Goal: Task Accomplishment & Management: Use online tool/utility

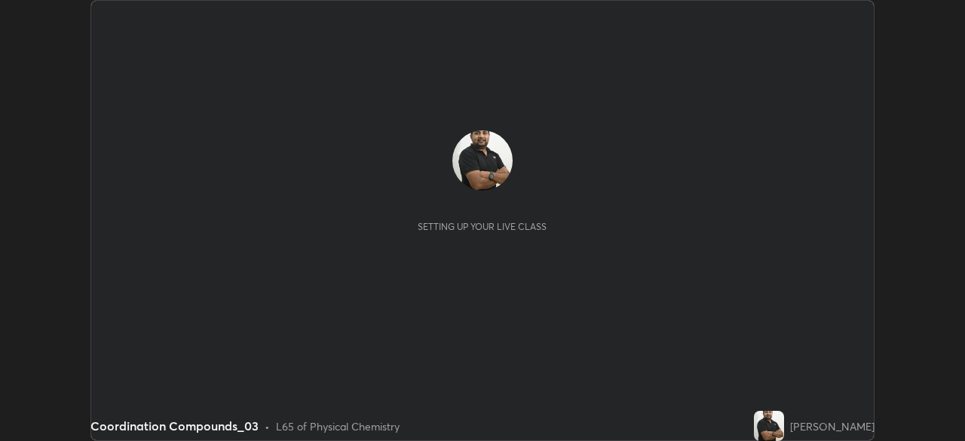
scroll to position [441, 964]
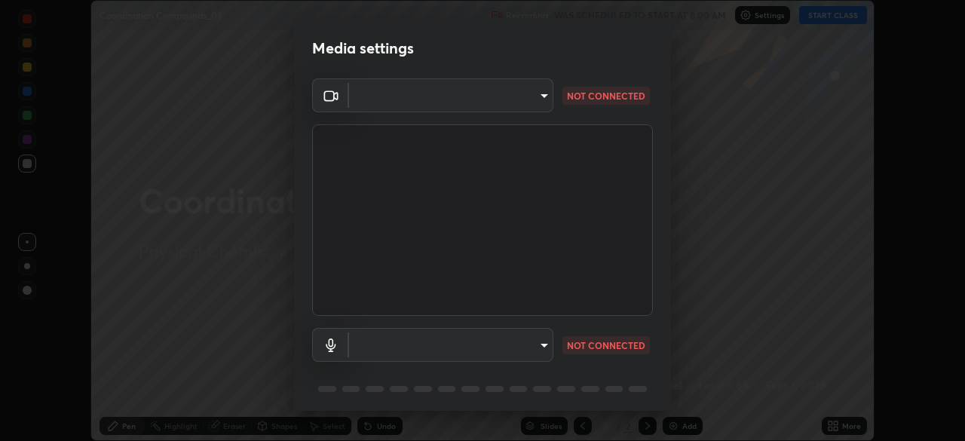
type input "e935e90e6c1ab5daa0dcc92e8481b2929d3357ce8b6dafce0a80e6d5474c7f03"
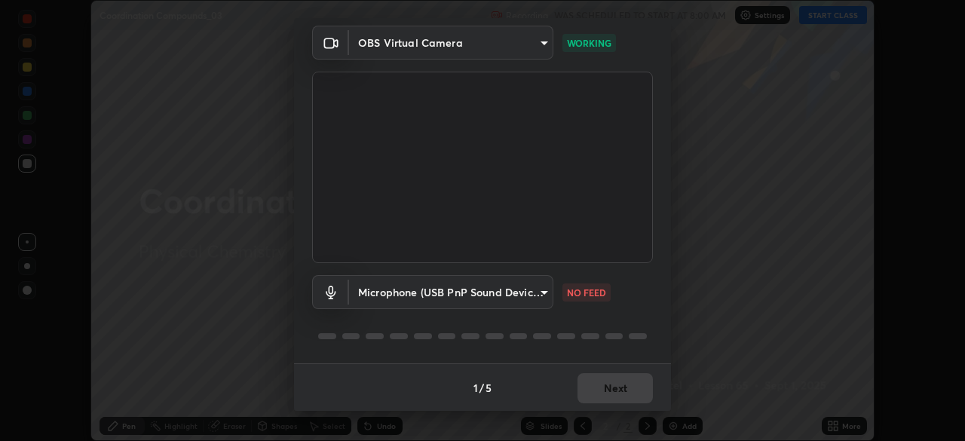
click at [546, 289] on body "Erase all Coordination Compounds_03 Recording WAS SCHEDULED TO START AT 8:00 AM…" at bounding box center [482, 220] width 965 height 441
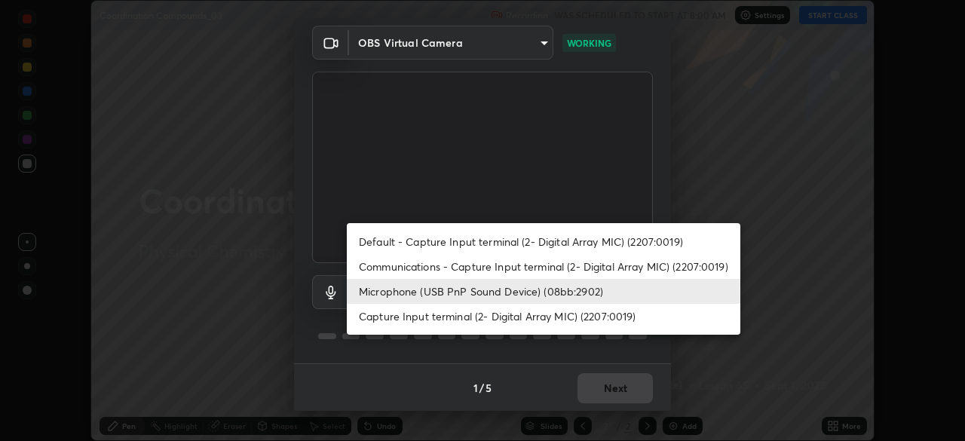
click at [550, 320] on li "Capture Input terminal (2- Digital Array MIC) (2207:0019)" at bounding box center [543, 316] width 393 height 25
type input "0b0f5612b23d45a236358cd6c9383be5ff66fbddf4e552bd91f60b62fa3eca15"
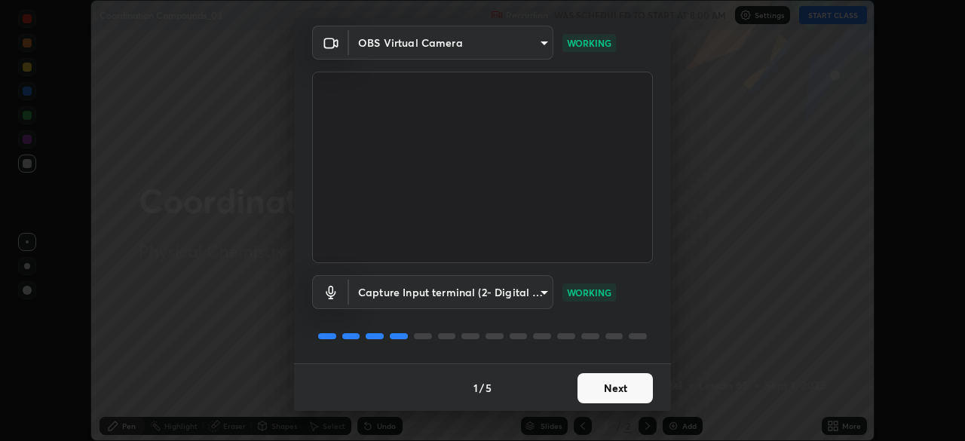
click at [607, 381] on button "Next" at bounding box center [614, 388] width 75 height 30
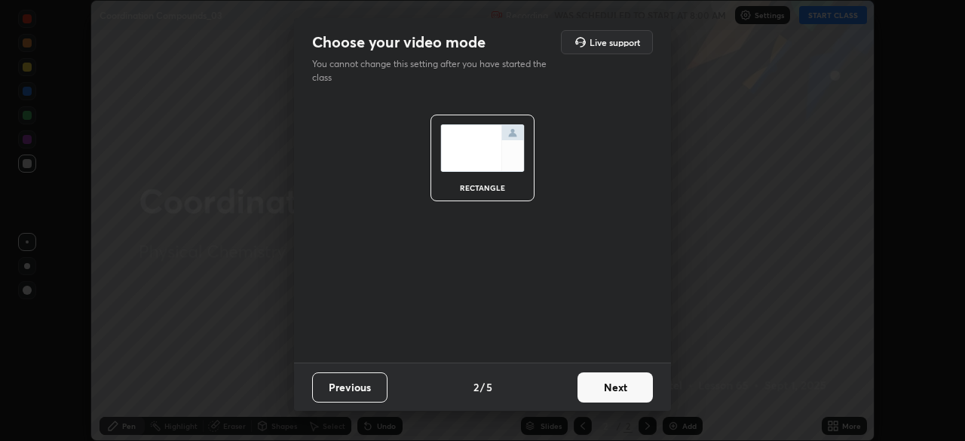
click at [610, 387] on button "Next" at bounding box center [614, 387] width 75 height 30
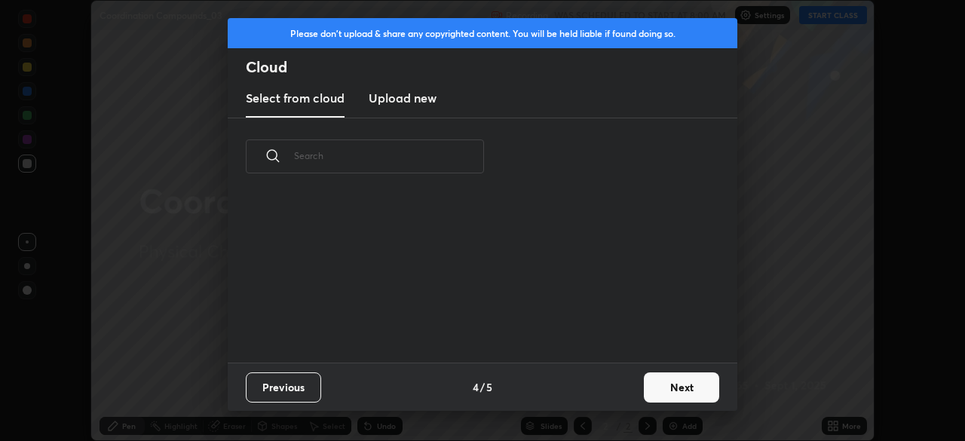
click at [677, 387] on button "Next" at bounding box center [681, 387] width 75 height 30
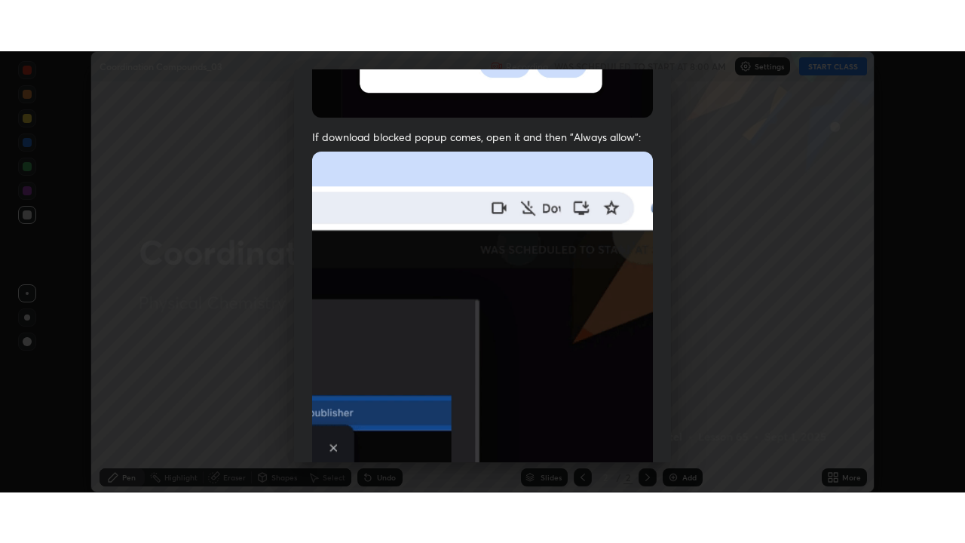
scroll to position [360, 0]
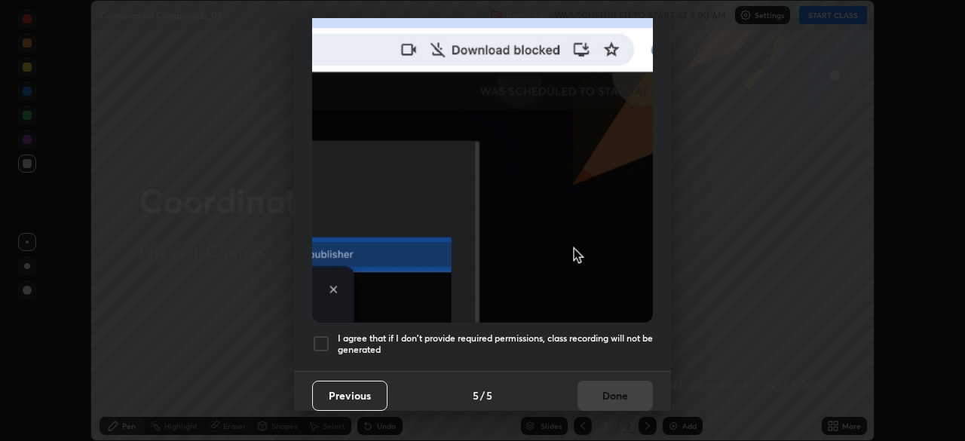
click at [595, 332] on h5 "I agree that if I don't provide required permissions, class recording will not …" at bounding box center [495, 343] width 315 height 23
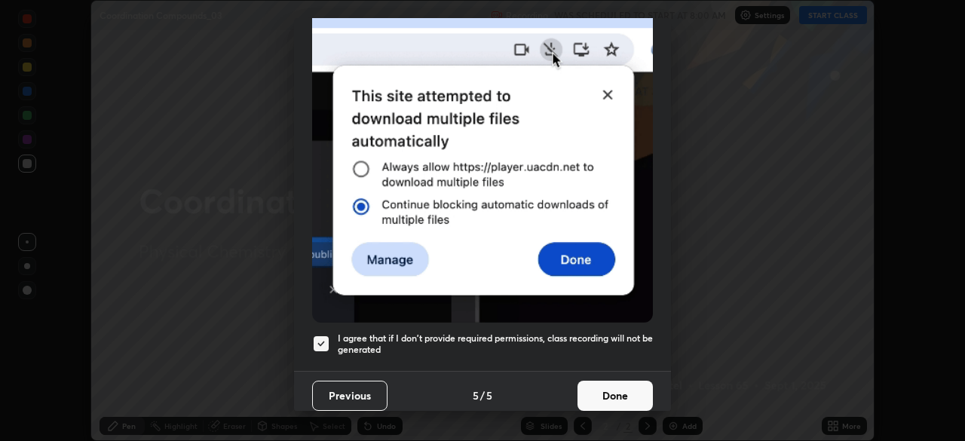
click at [609, 391] on button "Done" at bounding box center [614, 396] width 75 height 30
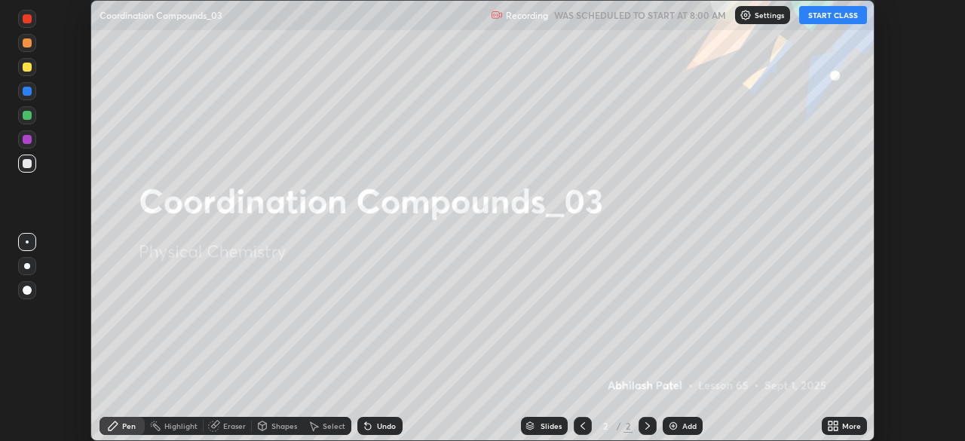
click at [833, 17] on button "START CLASS" at bounding box center [833, 15] width 68 height 18
click at [835, 428] on icon at bounding box center [835, 429] width 4 height 4
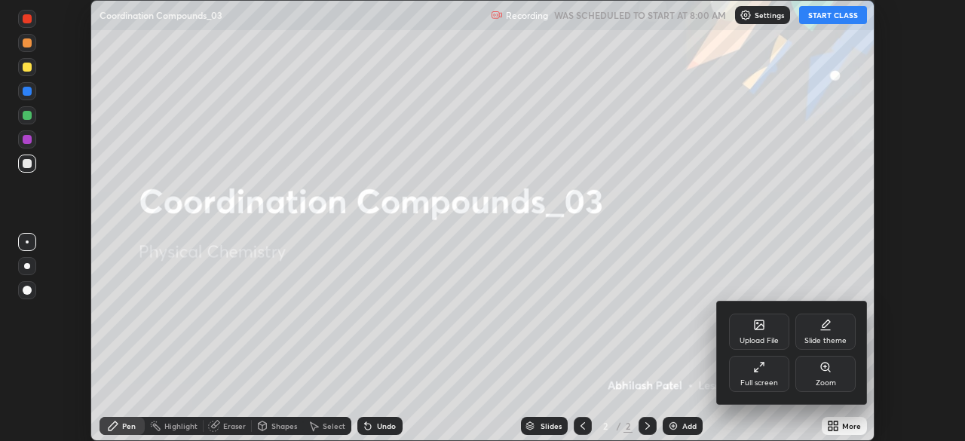
click at [765, 380] on div "Full screen" at bounding box center [759, 383] width 38 height 8
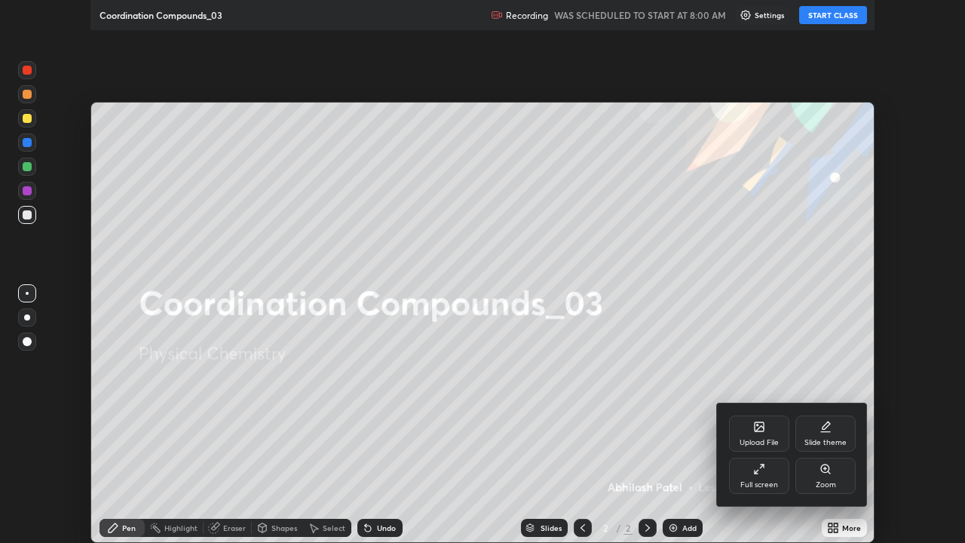
scroll to position [543, 965]
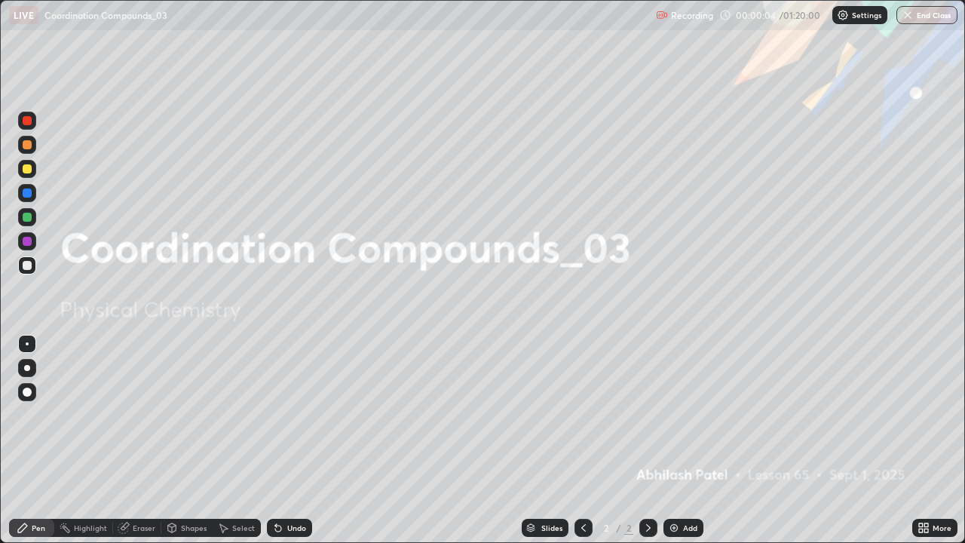
click at [676, 440] on div "Add" at bounding box center [683, 527] width 40 height 18
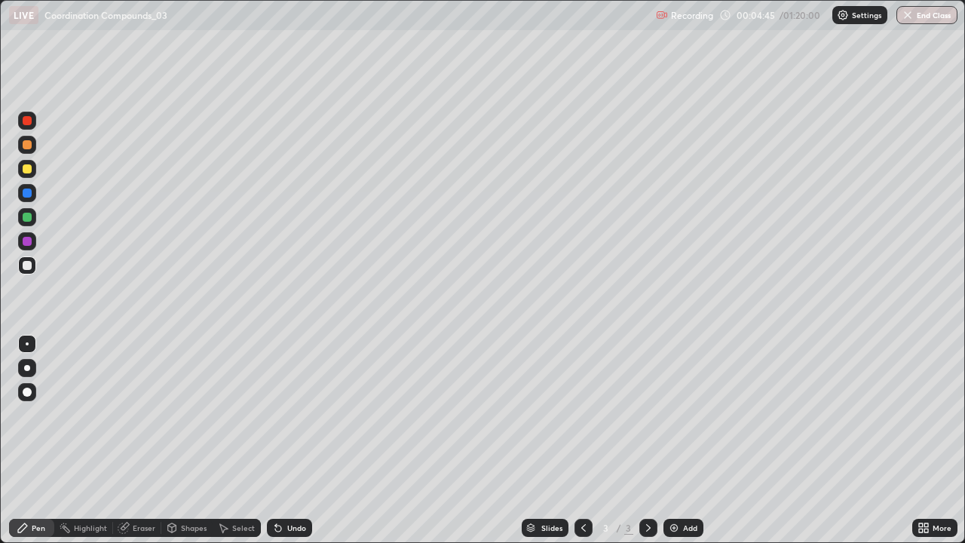
click at [30, 170] on div at bounding box center [27, 168] width 9 height 9
click at [33, 371] on div at bounding box center [27, 368] width 18 height 18
click at [295, 440] on div "Undo" at bounding box center [296, 528] width 19 height 8
click at [296, 440] on div "Undo" at bounding box center [296, 528] width 19 height 8
click at [289, 440] on div "Undo" at bounding box center [296, 528] width 19 height 8
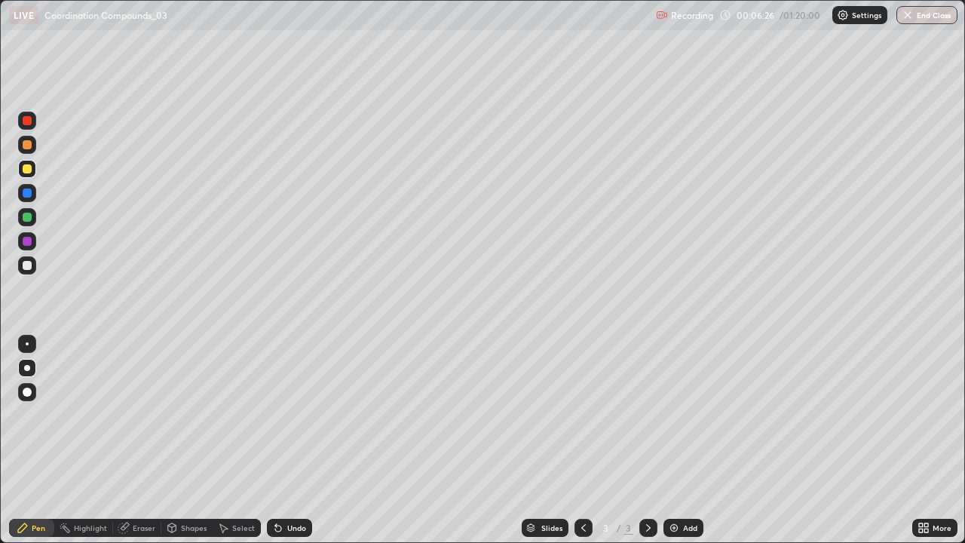
click at [300, 440] on div "Undo" at bounding box center [289, 527] width 45 height 18
click at [297, 440] on div "Undo" at bounding box center [289, 527] width 45 height 18
click at [294, 440] on div "Undo" at bounding box center [289, 527] width 45 height 18
click at [295, 440] on div "Undo" at bounding box center [296, 528] width 19 height 8
click at [686, 440] on div "Add" at bounding box center [690, 528] width 14 height 8
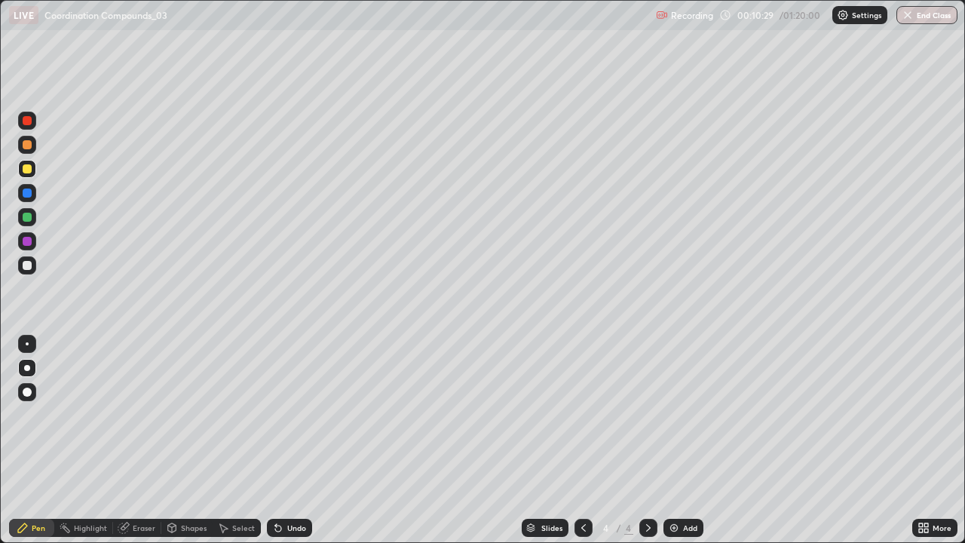
click at [34, 263] on div at bounding box center [27, 265] width 18 height 18
click at [292, 440] on div "Undo" at bounding box center [296, 528] width 19 height 8
click at [291, 440] on div "Undo" at bounding box center [296, 528] width 19 height 8
click at [275, 440] on icon at bounding box center [276, 525] width 2 height 2
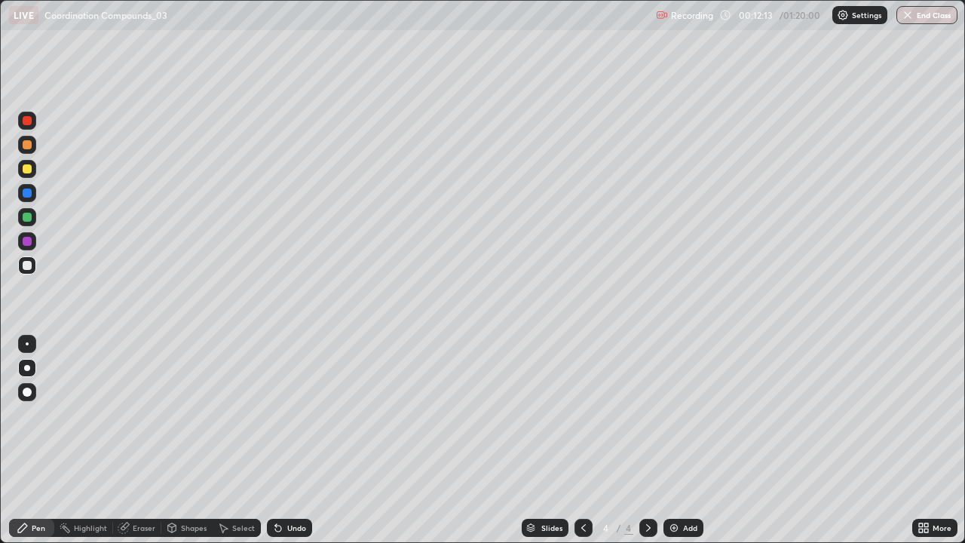
click at [275, 440] on icon at bounding box center [276, 525] width 2 height 2
click at [677, 440] on img at bounding box center [674, 527] width 12 height 12
click at [191, 440] on div "Shapes" at bounding box center [194, 528] width 26 height 8
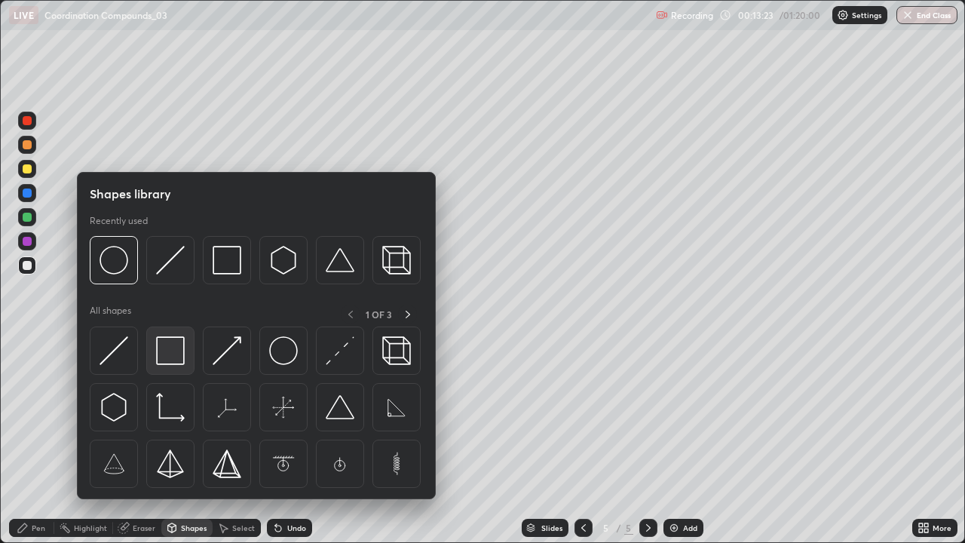
click at [173, 365] on img at bounding box center [170, 350] width 29 height 29
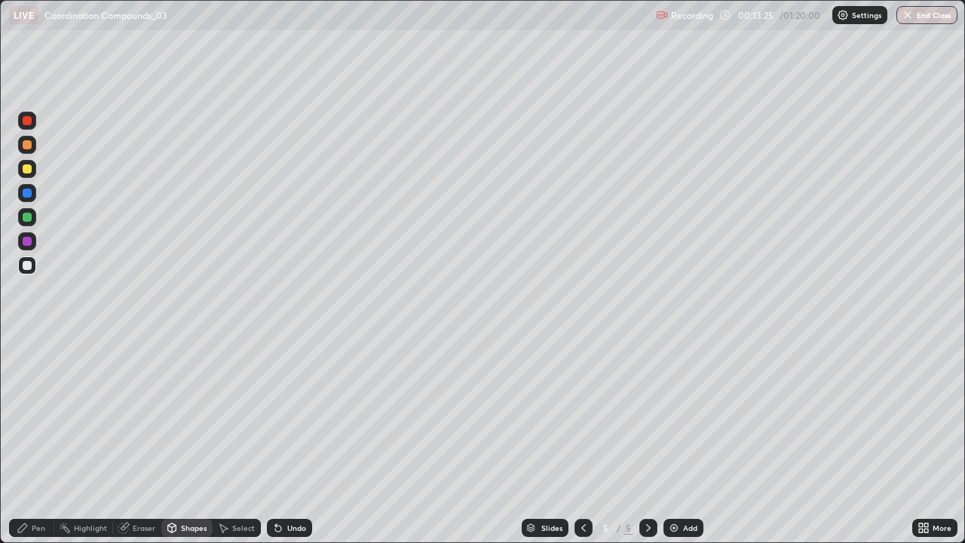
click at [36, 440] on div "Pen" at bounding box center [31, 527] width 45 height 18
click at [293, 440] on div "Undo" at bounding box center [296, 528] width 19 height 8
click at [33, 237] on div at bounding box center [27, 241] width 18 height 18
click at [294, 440] on div "Undo" at bounding box center [296, 528] width 19 height 8
click at [298, 440] on div "Undo" at bounding box center [296, 528] width 19 height 8
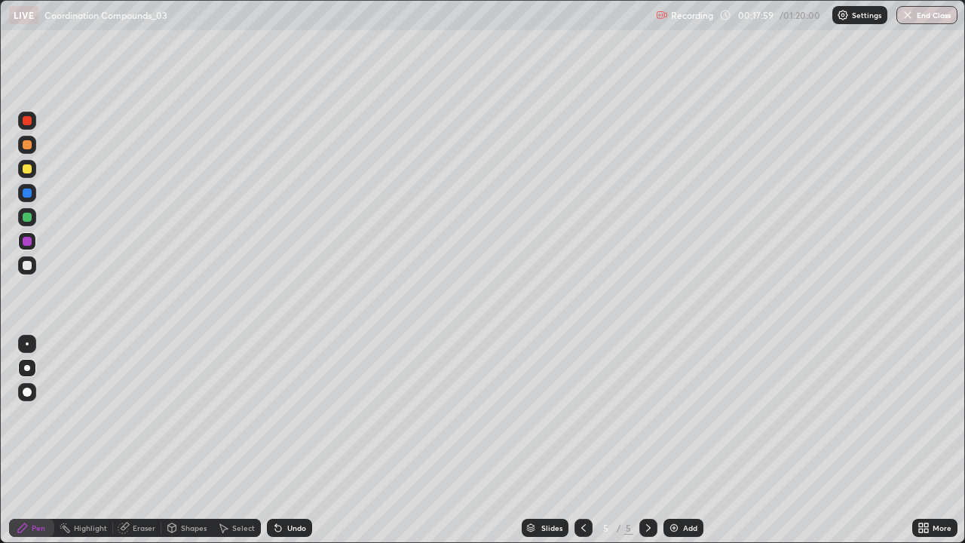
click at [647, 440] on icon at bounding box center [648, 527] width 12 height 12
click at [677, 440] on div "Add" at bounding box center [683, 527] width 40 height 18
click at [29, 171] on div at bounding box center [27, 168] width 9 height 9
click at [286, 440] on div "Undo" at bounding box center [289, 527] width 45 height 18
click at [283, 440] on div "Undo" at bounding box center [289, 527] width 45 height 18
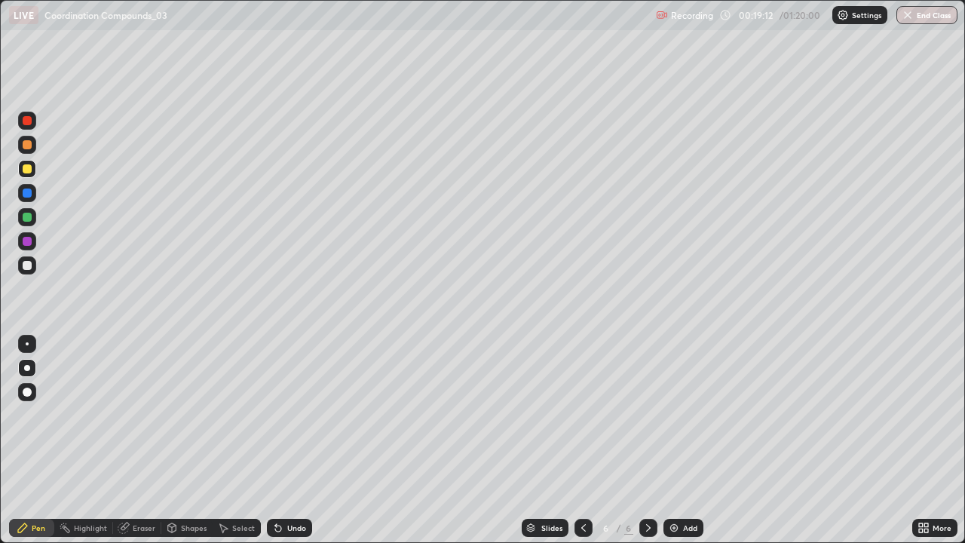
click at [286, 440] on div "Undo" at bounding box center [289, 527] width 45 height 18
click at [295, 440] on div "Undo" at bounding box center [296, 528] width 19 height 8
click at [295, 440] on div "Undo" at bounding box center [286, 527] width 51 height 30
click at [295, 440] on div "Undo" at bounding box center [289, 527] width 45 height 18
click at [140, 440] on div "Eraser" at bounding box center [144, 528] width 23 height 8
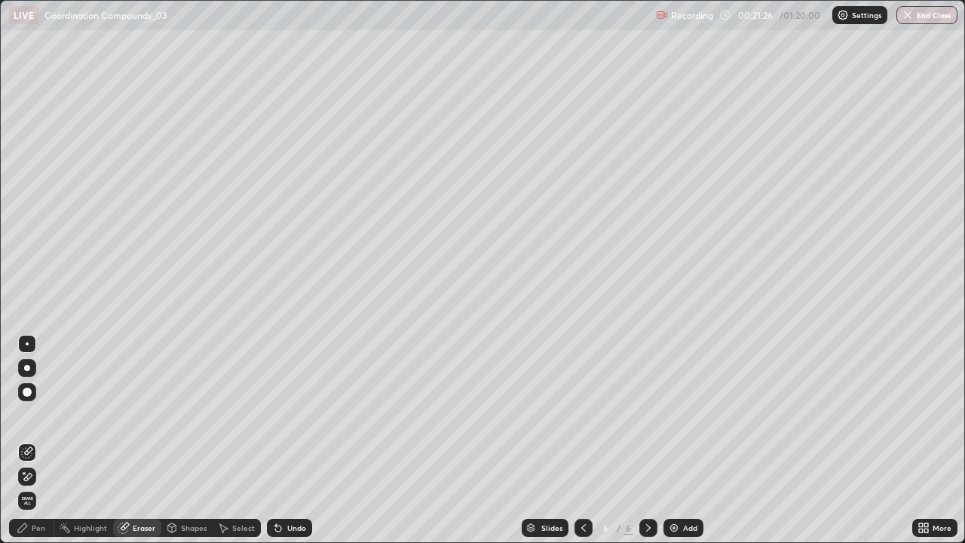
click at [43, 440] on div "Pen" at bounding box center [31, 527] width 45 height 18
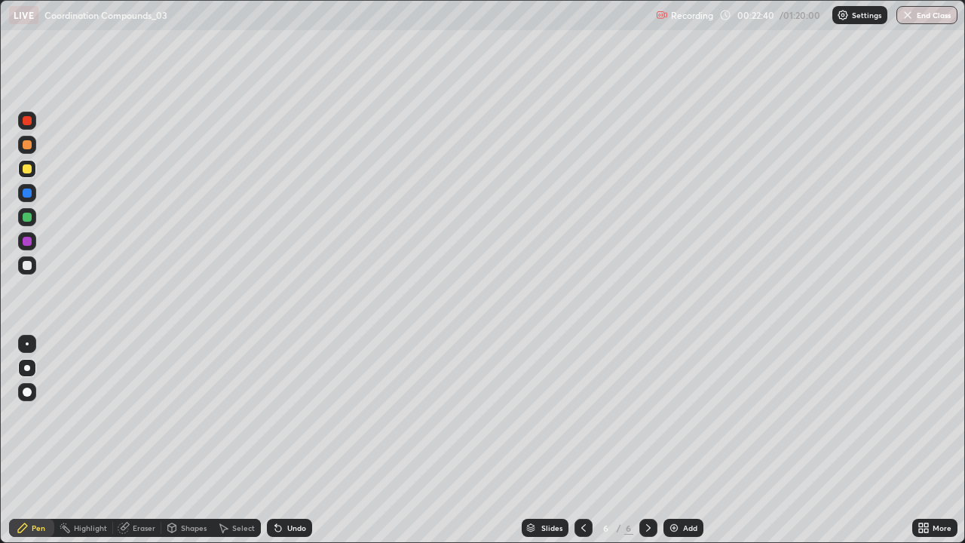
click at [147, 440] on div "Eraser" at bounding box center [137, 527] width 48 height 18
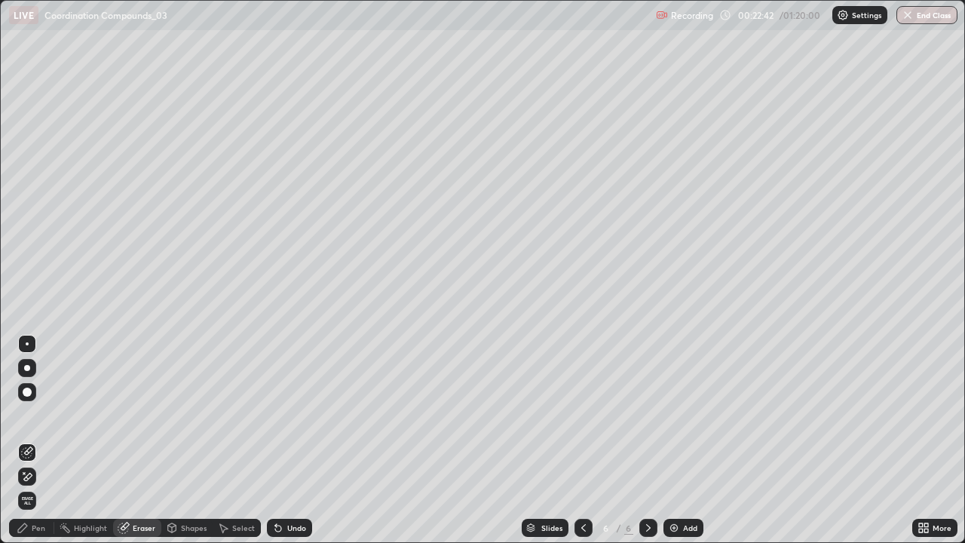
click at [38, 440] on div "Pen" at bounding box center [39, 528] width 14 height 8
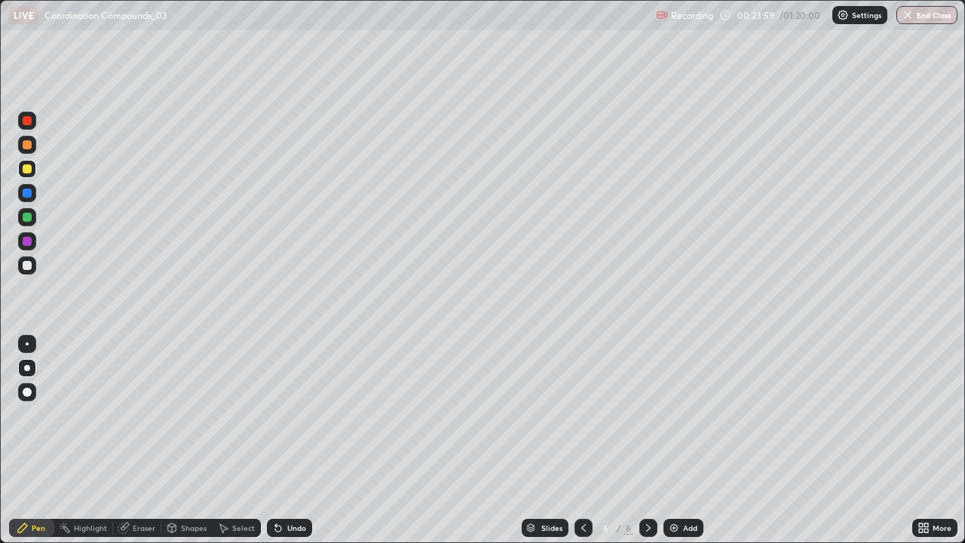
click at [276, 440] on icon at bounding box center [278, 528] width 6 height 6
click at [281, 440] on icon at bounding box center [278, 527] width 12 height 12
click at [279, 440] on icon at bounding box center [278, 528] width 6 height 6
click at [279, 440] on icon at bounding box center [278, 527] width 12 height 12
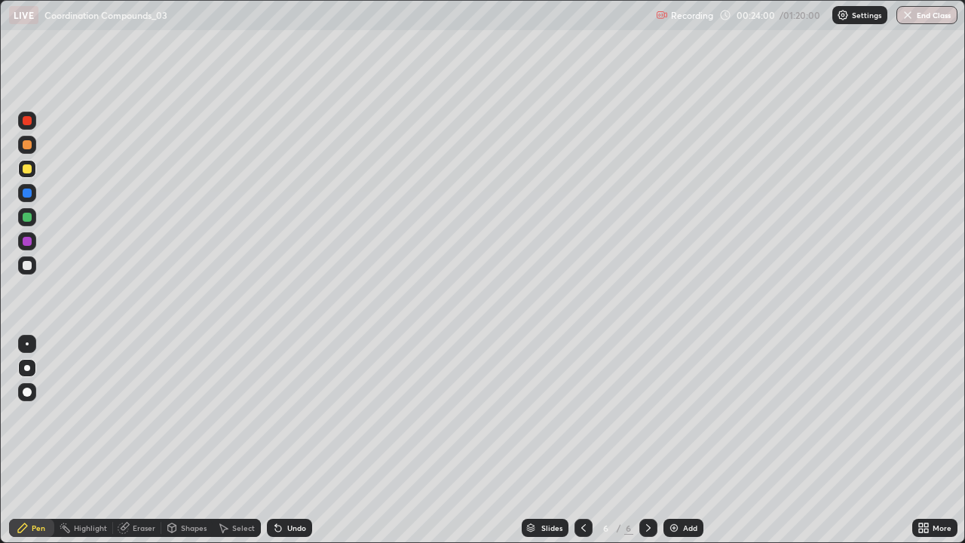
click at [287, 440] on div "Undo" at bounding box center [296, 528] width 19 height 8
click at [283, 440] on div "Undo" at bounding box center [289, 527] width 45 height 18
click at [284, 440] on div "Undo" at bounding box center [289, 527] width 45 height 18
click at [281, 440] on icon at bounding box center [278, 527] width 12 height 12
click at [284, 440] on div "Undo" at bounding box center [289, 527] width 45 height 18
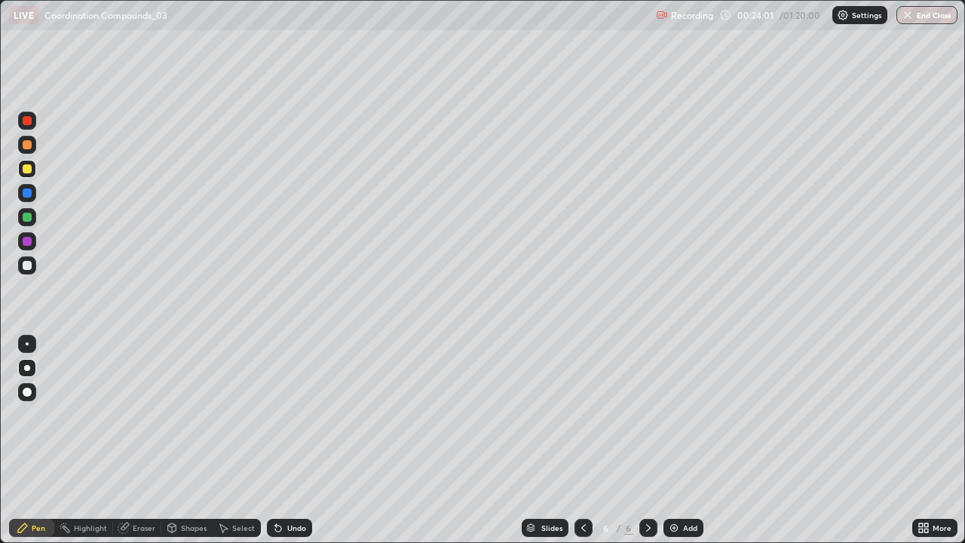
click at [284, 440] on div "Undo" at bounding box center [289, 527] width 45 height 18
click at [282, 440] on div "Undo" at bounding box center [289, 527] width 45 height 18
click at [283, 440] on div "Undo" at bounding box center [289, 527] width 45 height 18
click at [282, 440] on div "Undo" at bounding box center [289, 527] width 45 height 18
click at [283, 440] on div "Undo" at bounding box center [289, 527] width 45 height 18
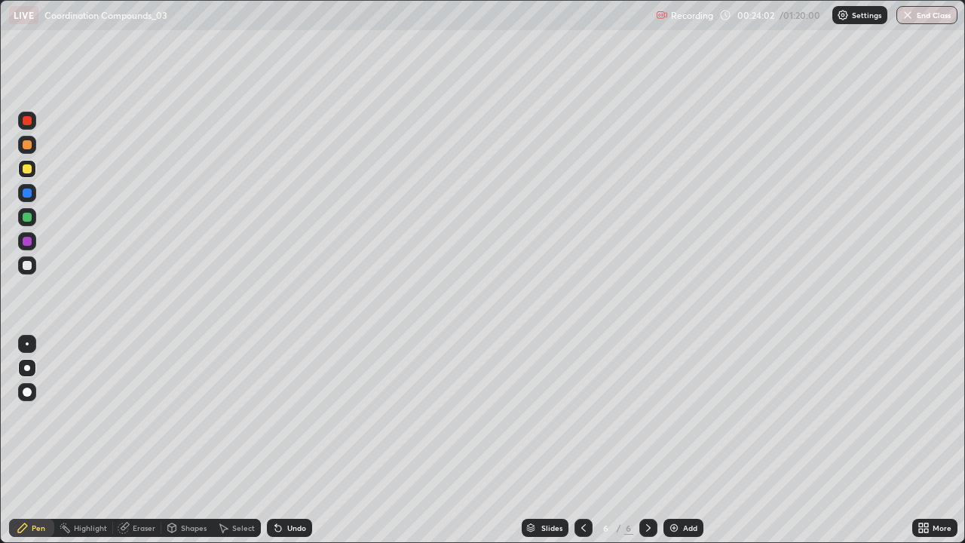
click at [283, 440] on div "Undo" at bounding box center [289, 527] width 45 height 18
click at [285, 440] on div "Undo" at bounding box center [289, 527] width 45 height 18
click at [283, 440] on div "Undo" at bounding box center [289, 527] width 45 height 18
click at [285, 440] on div "Undo" at bounding box center [289, 527] width 45 height 18
click at [283, 440] on div "Undo" at bounding box center [289, 527] width 45 height 18
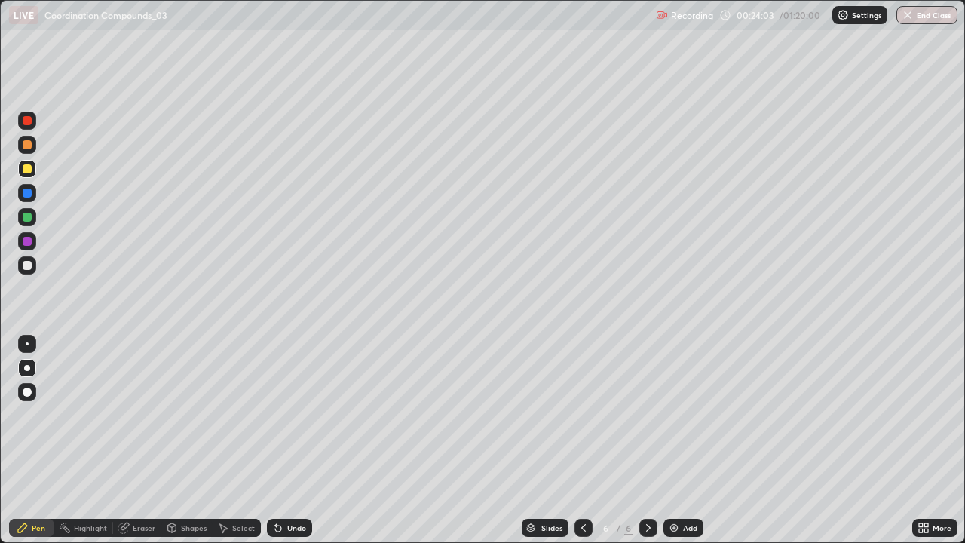
click at [286, 440] on div "Undo" at bounding box center [289, 527] width 45 height 18
click at [284, 440] on div "Undo" at bounding box center [289, 527] width 45 height 18
click at [286, 440] on div "Undo" at bounding box center [289, 527] width 45 height 18
click at [146, 440] on div "Eraser" at bounding box center [144, 528] width 23 height 8
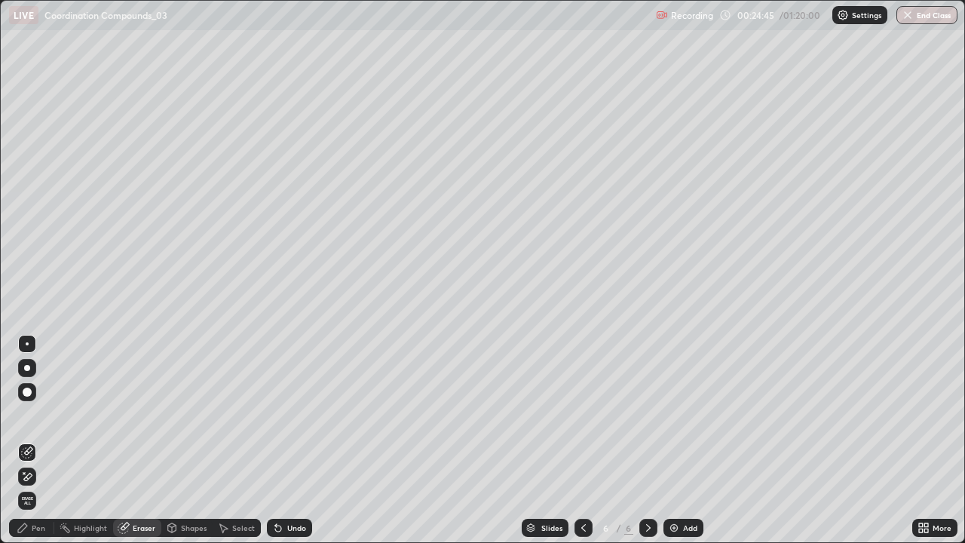
click at [193, 440] on div "Shapes" at bounding box center [194, 528] width 26 height 8
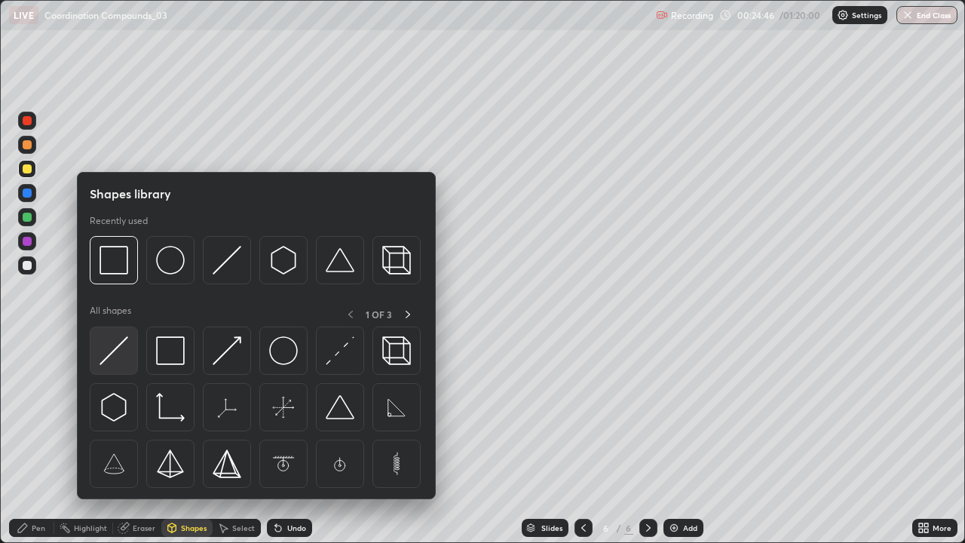
click at [132, 351] on div at bounding box center [114, 350] width 48 height 48
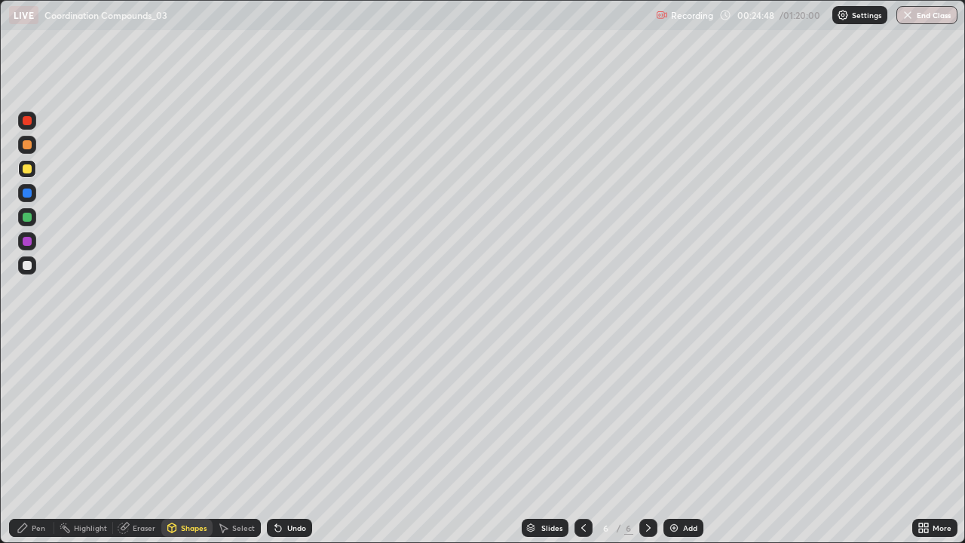
click at [29, 440] on div "Pen" at bounding box center [31, 527] width 45 height 18
click at [291, 440] on div "Undo" at bounding box center [296, 528] width 19 height 8
click at [294, 440] on div "Undo" at bounding box center [296, 528] width 19 height 8
click at [295, 440] on div "Undo" at bounding box center [296, 528] width 19 height 8
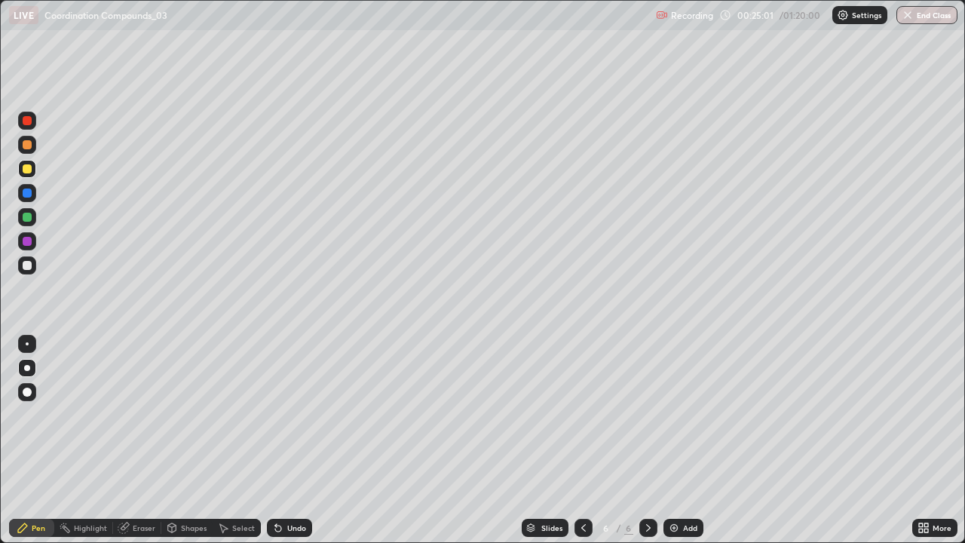
click at [293, 440] on div "Undo" at bounding box center [296, 528] width 19 height 8
click at [586, 440] on icon at bounding box center [583, 527] width 12 height 12
click at [579, 440] on icon at bounding box center [583, 527] width 12 height 12
click at [579, 440] on div at bounding box center [583, 527] width 18 height 18
click at [644, 440] on icon at bounding box center [648, 527] width 12 height 12
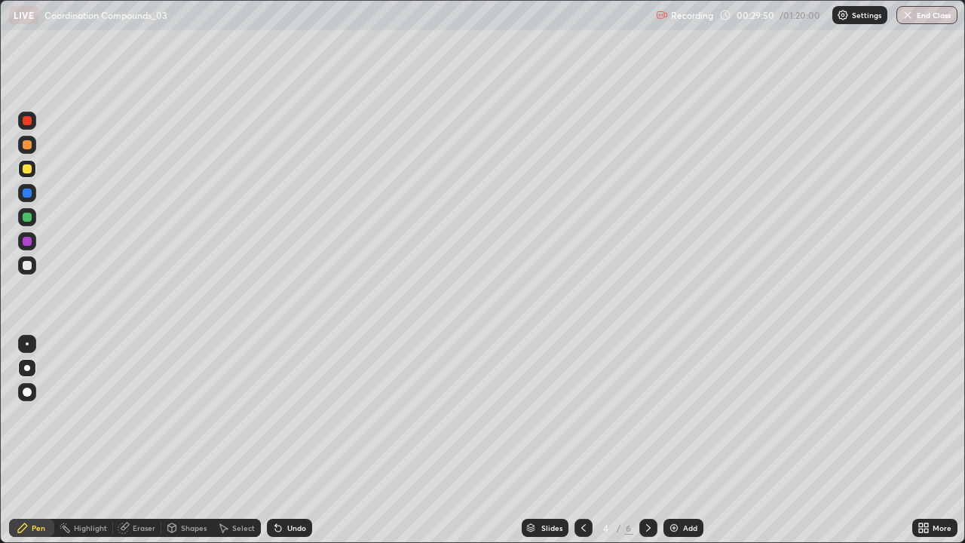
click at [582, 440] on icon at bounding box center [583, 527] width 12 height 12
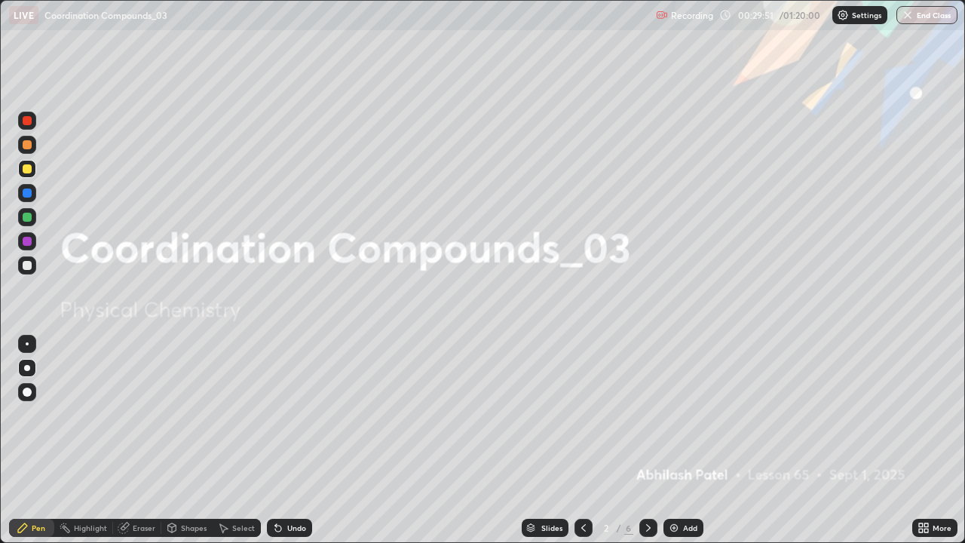
click at [647, 440] on icon at bounding box center [648, 527] width 12 height 12
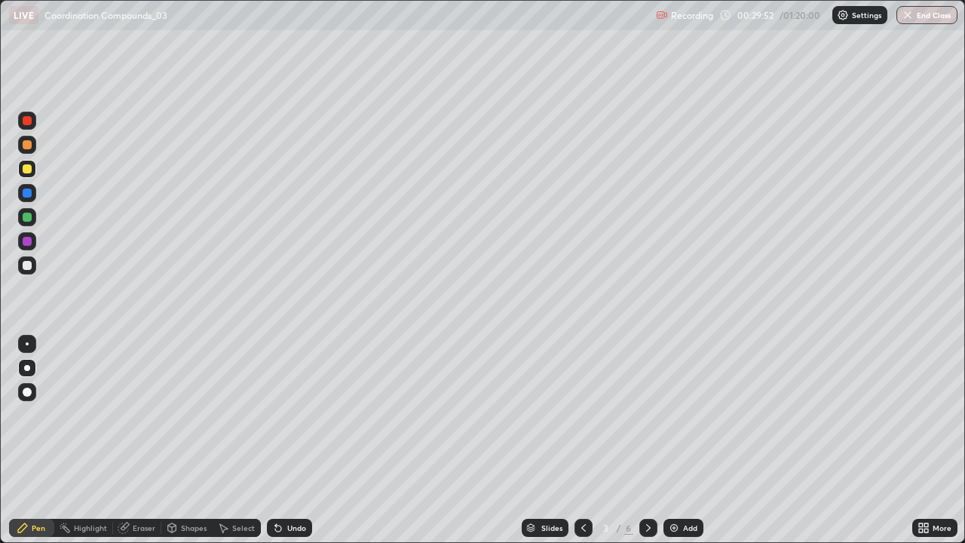
click at [647, 440] on icon at bounding box center [648, 527] width 12 height 12
click at [647, 440] on div at bounding box center [648, 527] width 18 height 18
click at [582, 440] on icon at bounding box center [583, 527] width 12 height 12
click at [646, 440] on icon at bounding box center [648, 528] width 5 height 8
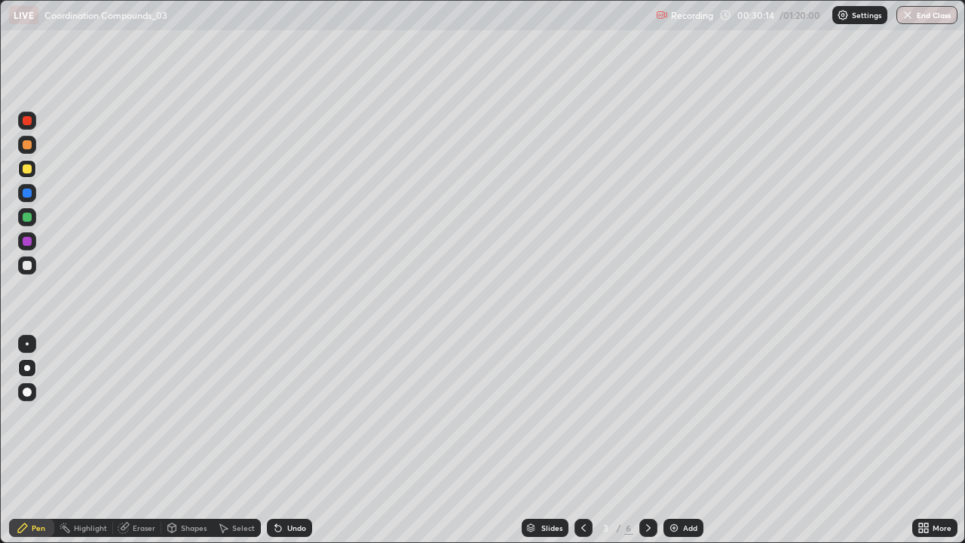
click at [647, 440] on icon at bounding box center [648, 527] width 12 height 12
click at [644, 440] on icon at bounding box center [648, 527] width 12 height 12
click at [295, 440] on div "Undo" at bounding box center [296, 528] width 19 height 8
click at [303, 440] on div "Undo" at bounding box center [296, 528] width 19 height 8
click at [302, 440] on div "Undo" at bounding box center [296, 528] width 19 height 8
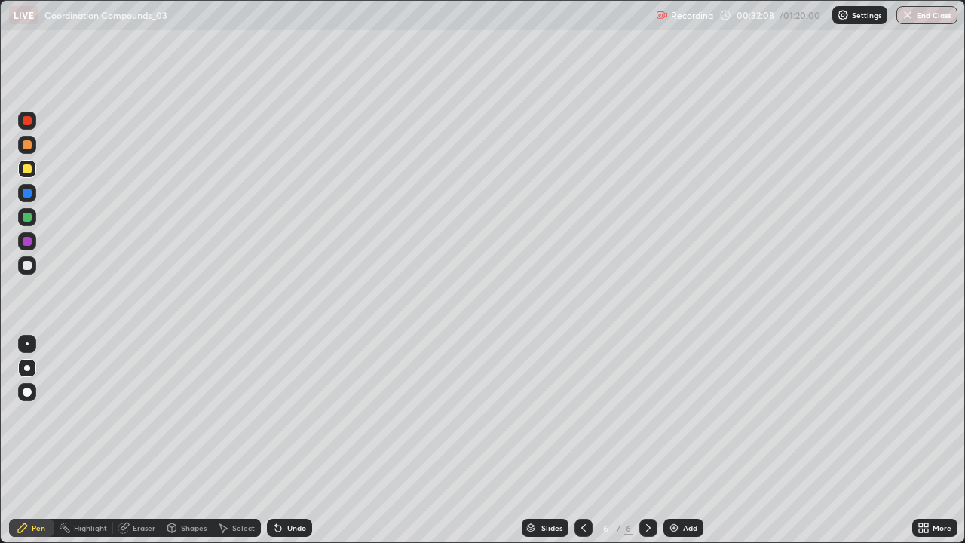
click at [298, 440] on div "Undo" at bounding box center [296, 528] width 19 height 8
click at [297, 440] on div "Undo" at bounding box center [296, 528] width 19 height 8
click at [295, 440] on div "Undo" at bounding box center [296, 528] width 19 height 8
click at [296, 440] on div "Undo" at bounding box center [296, 528] width 19 height 8
click at [295, 440] on div "Undo" at bounding box center [296, 528] width 19 height 8
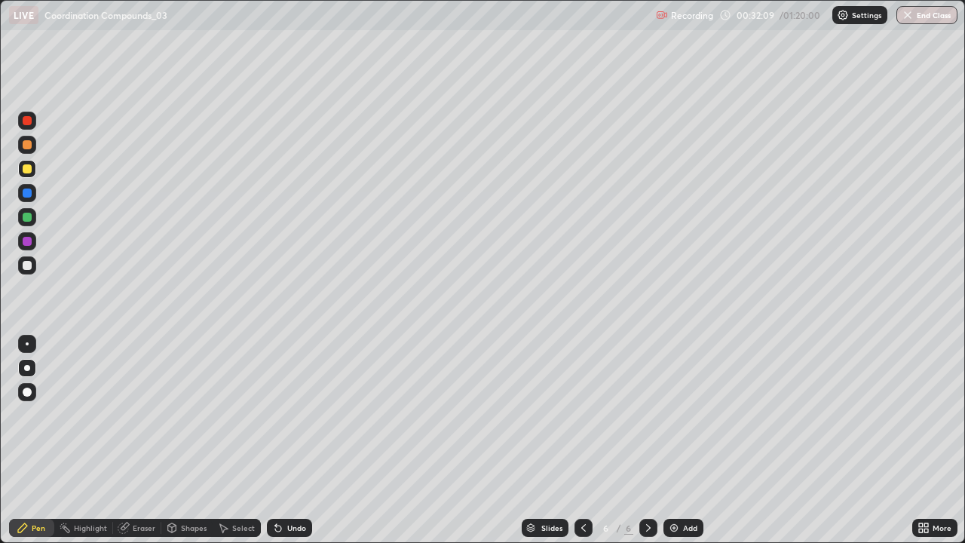
click at [295, 440] on div "Undo" at bounding box center [296, 528] width 19 height 8
click at [294, 440] on div "Undo" at bounding box center [289, 527] width 45 height 18
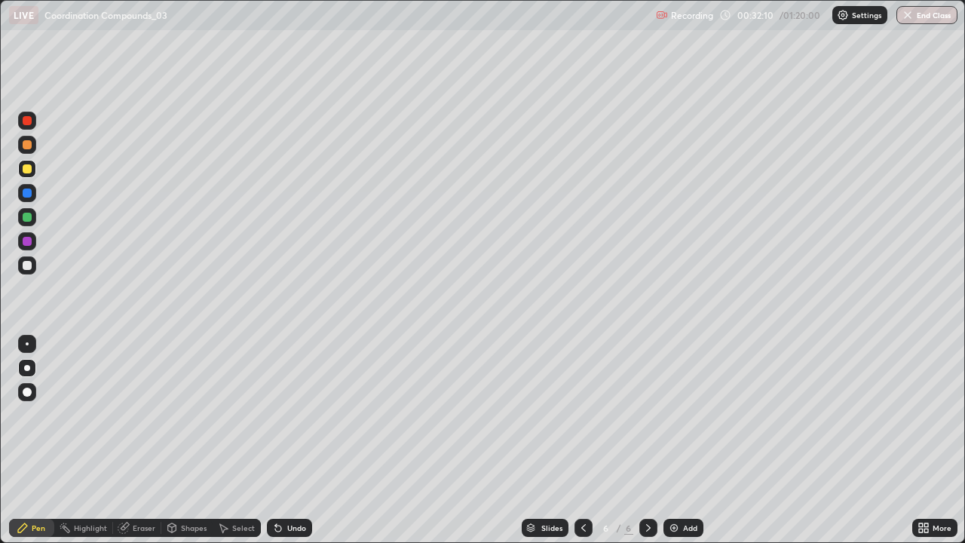
click at [295, 440] on div "Undo" at bounding box center [296, 528] width 19 height 8
click at [295, 440] on div "Undo" at bounding box center [289, 527] width 45 height 18
click at [294, 440] on div "Undo" at bounding box center [289, 527] width 45 height 18
click at [295, 440] on div "Undo" at bounding box center [296, 528] width 19 height 8
click at [293, 440] on div "Undo" at bounding box center [296, 528] width 19 height 8
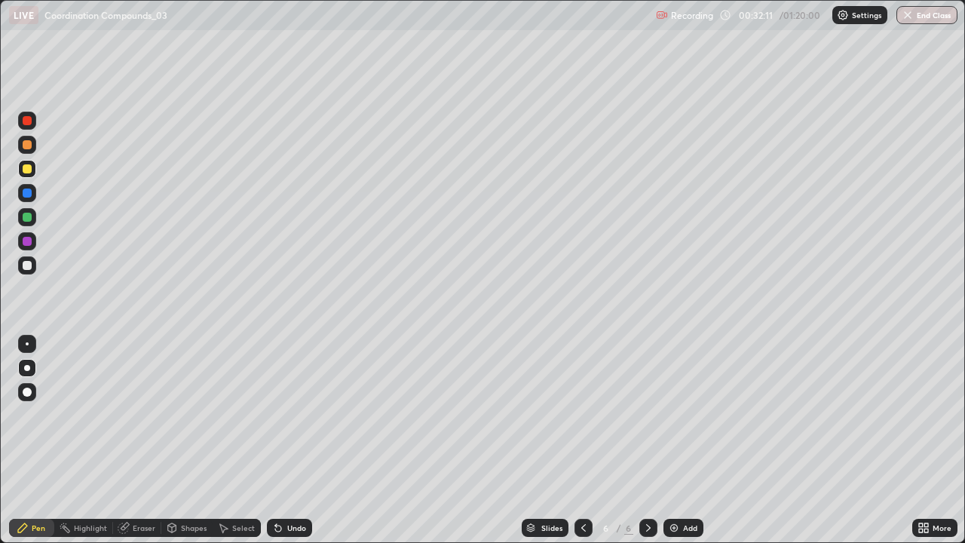
click at [292, 440] on div "Undo" at bounding box center [296, 528] width 19 height 8
click at [294, 440] on div "Undo" at bounding box center [296, 528] width 19 height 8
click at [293, 440] on div "Undo" at bounding box center [296, 528] width 19 height 8
click at [292, 440] on div "Undo" at bounding box center [296, 528] width 19 height 8
click at [686, 440] on div "Add" at bounding box center [690, 528] width 14 height 8
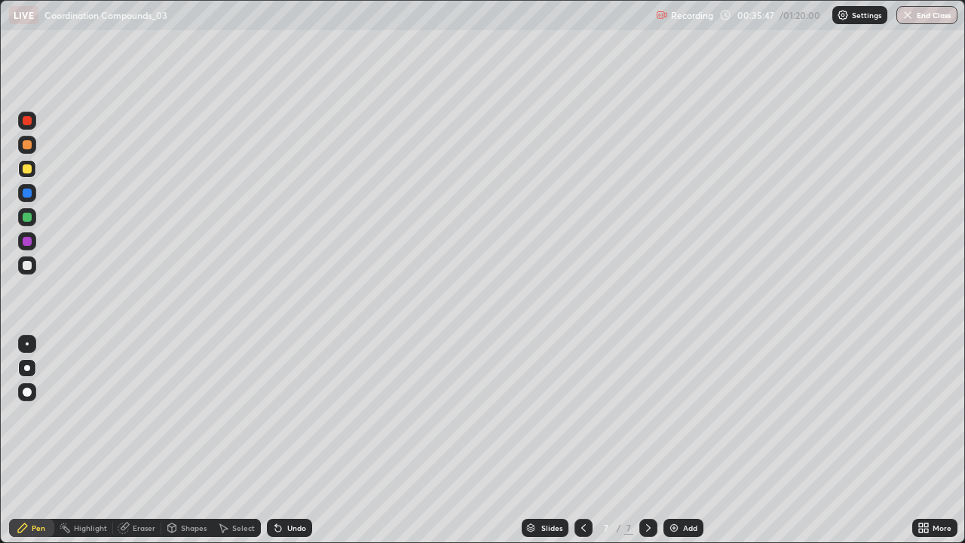
click at [291, 440] on div "Undo" at bounding box center [296, 528] width 19 height 8
click at [18, 190] on div at bounding box center [27, 193] width 18 height 18
click at [28, 219] on div at bounding box center [27, 217] width 9 height 9
click at [33, 216] on div at bounding box center [27, 217] width 18 height 18
click at [275, 440] on icon at bounding box center [278, 528] width 6 height 6
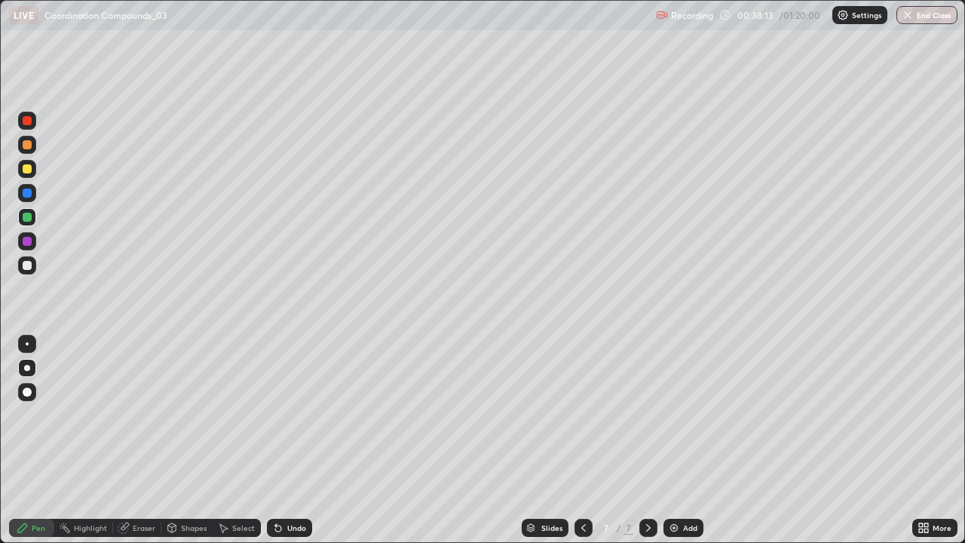
click at [133, 440] on div "Eraser" at bounding box center [144, 528] width 23 height 8
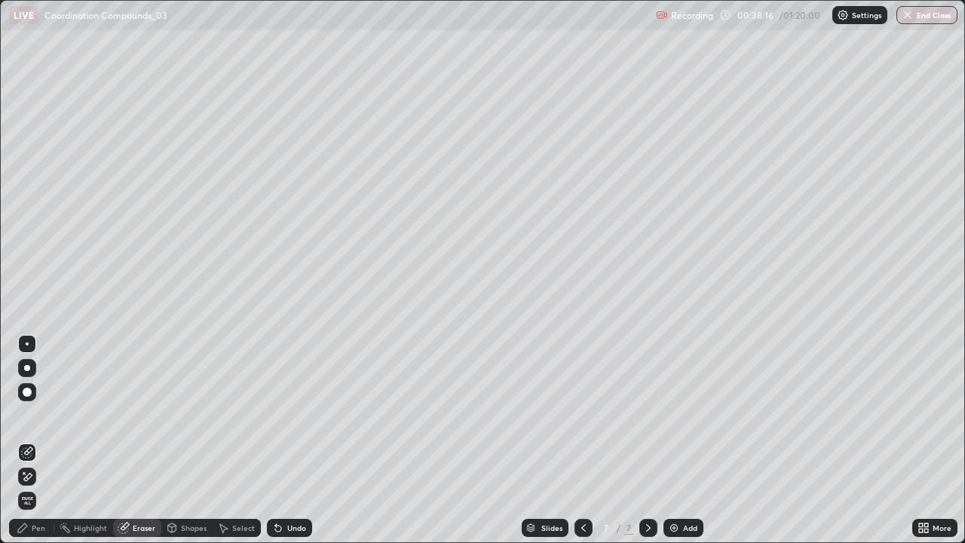
click at [38, 440] on div "Pen" at bounding box center [39, 528] width 14 height 8
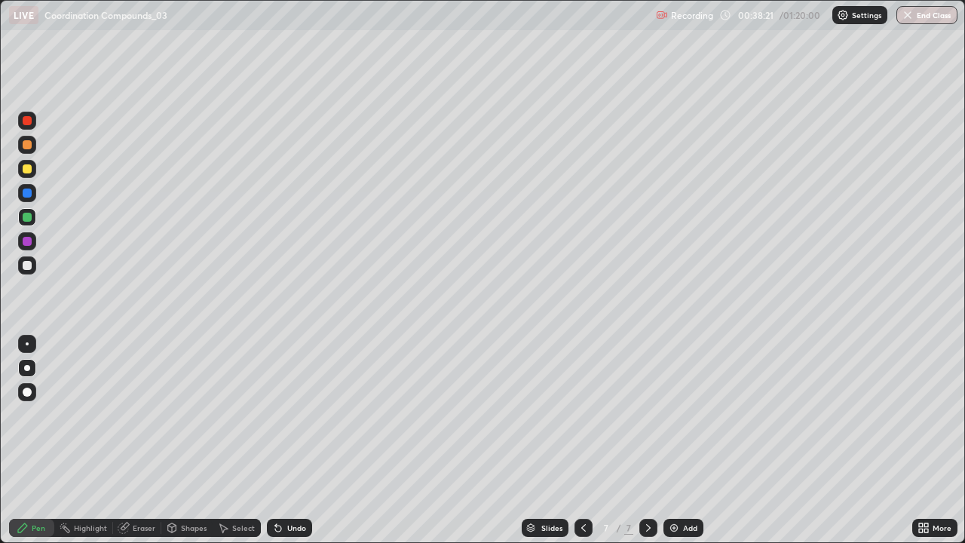
click at [139, 440] on div "Eraser" at bounding box center [144, 528] width 23 height 8
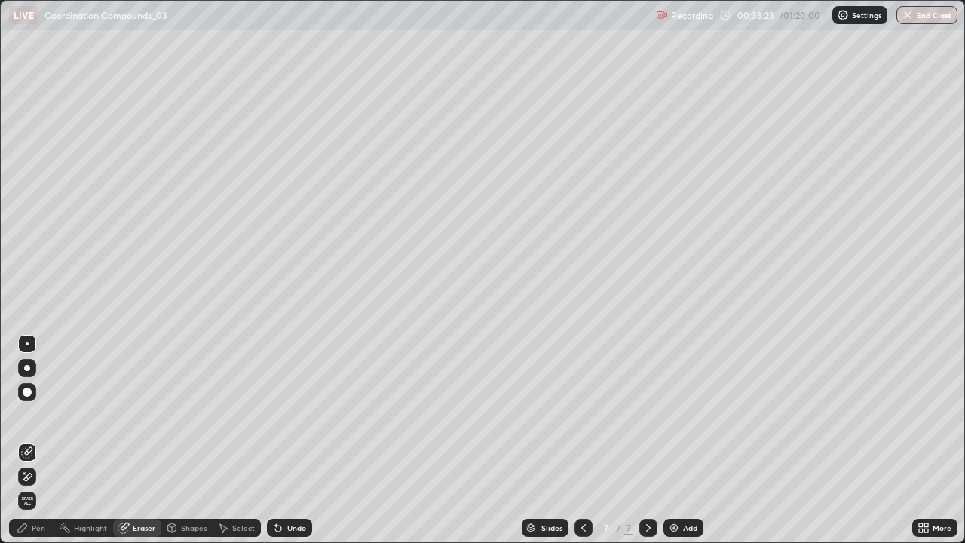
click at [41, 440] on div "Pen" at bounding box center [39, 528] width 14 height 8
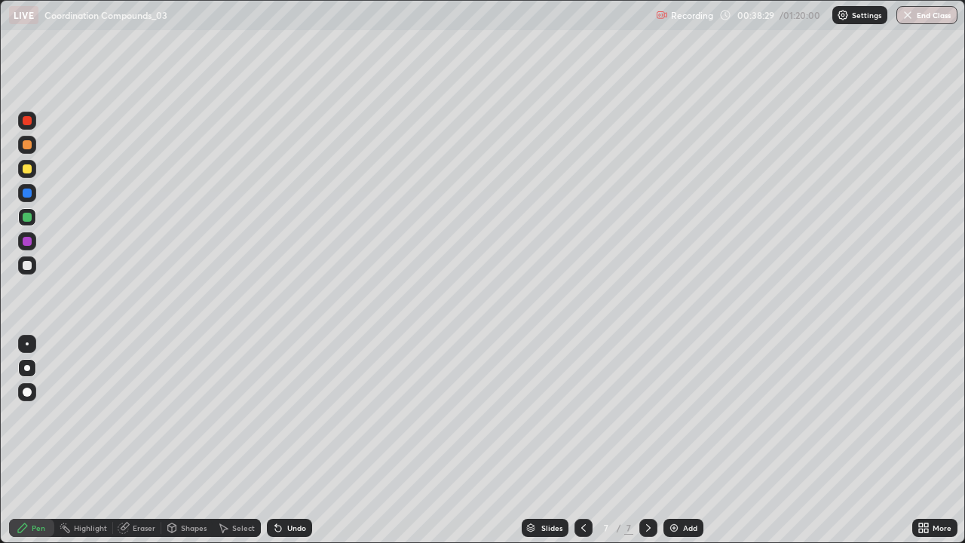
click at [128, 440] on icon at bounding box center [124, 527] width 12 height 12
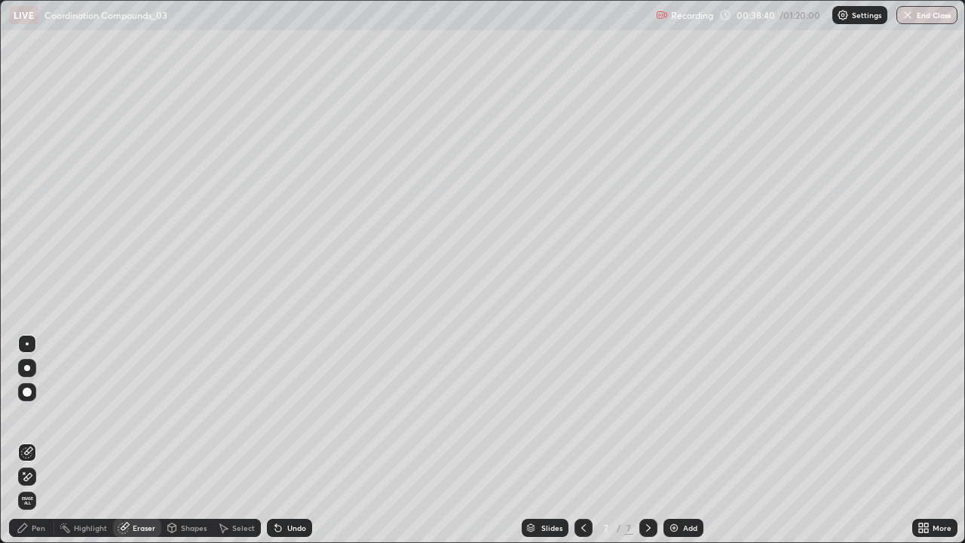
click at [39, 440] on div "Pen" at bounding box center [39, 528] width 14 height 8
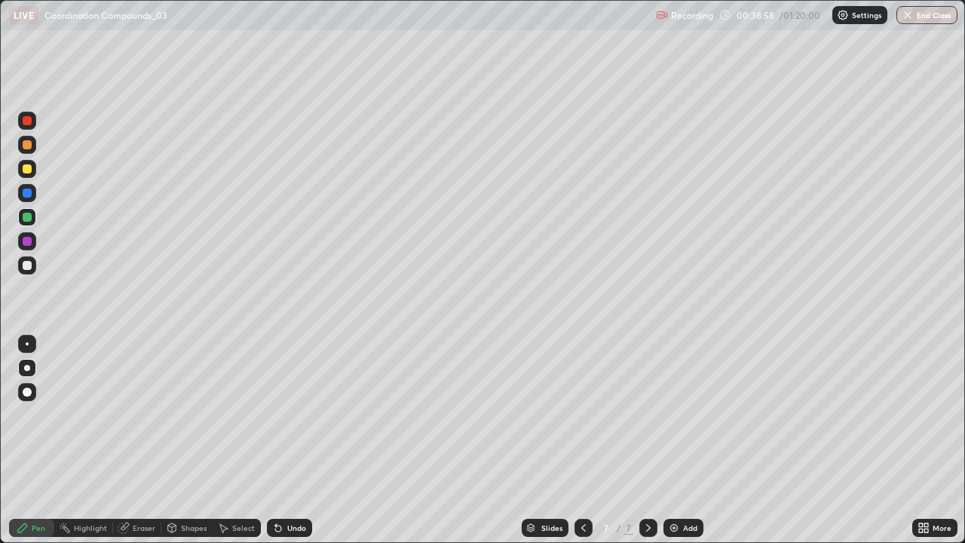
click at [142, 440] on div "Eraser" at bounding box center [144, 528] width 23 height 8
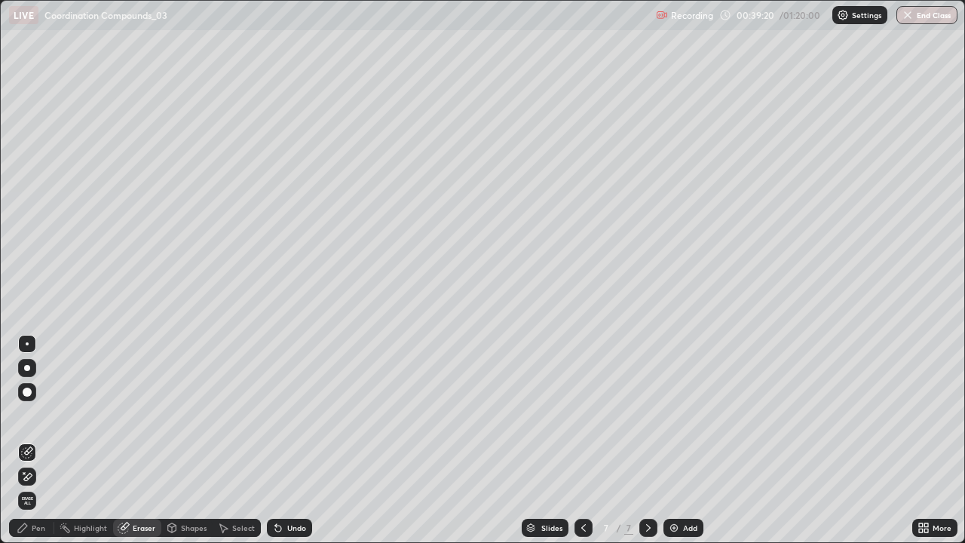
click at [36, 440] on div "Pen" at bounding box center [39, 528] width 14 height 8
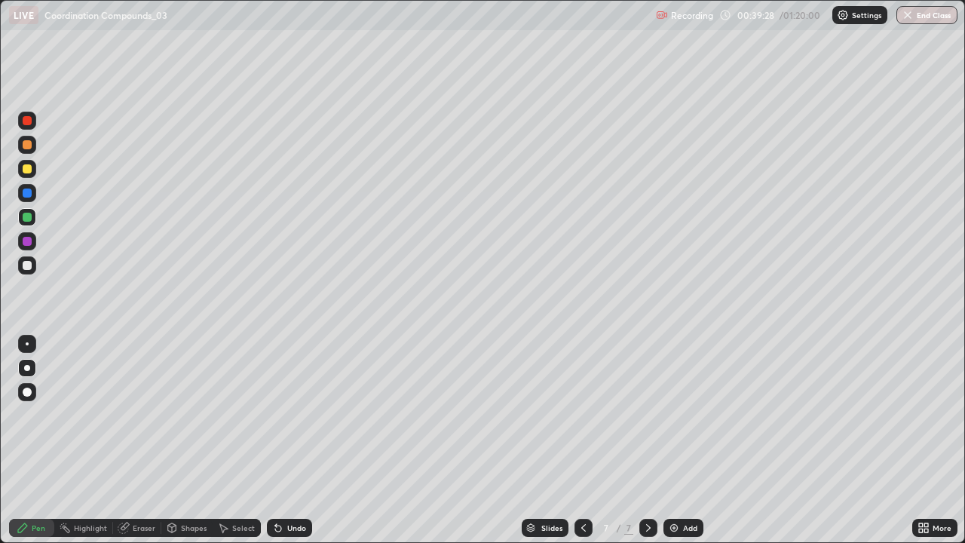
click at [294, 440] on div "Undo" at bounding box center [289, 527] width 45 height 18
click at [290, 440] on div "Undo" at bounding box center [289, 527] width 45 height 18
click at [142, 440] on div "Eraser" at bounding box center [137, 527] width 48 height 18
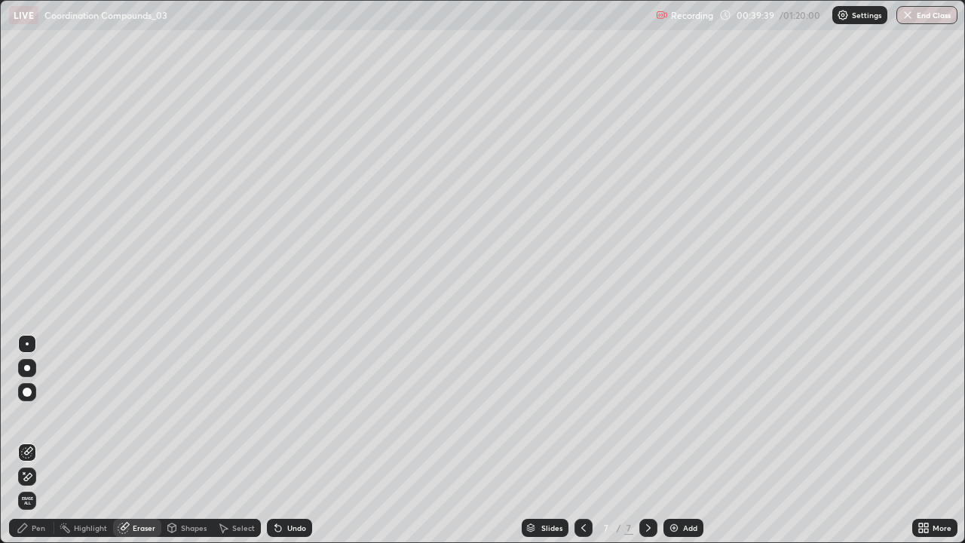
click at [42, 440] on div "Pen" at bounding box center [39, 528] width 14 height 8
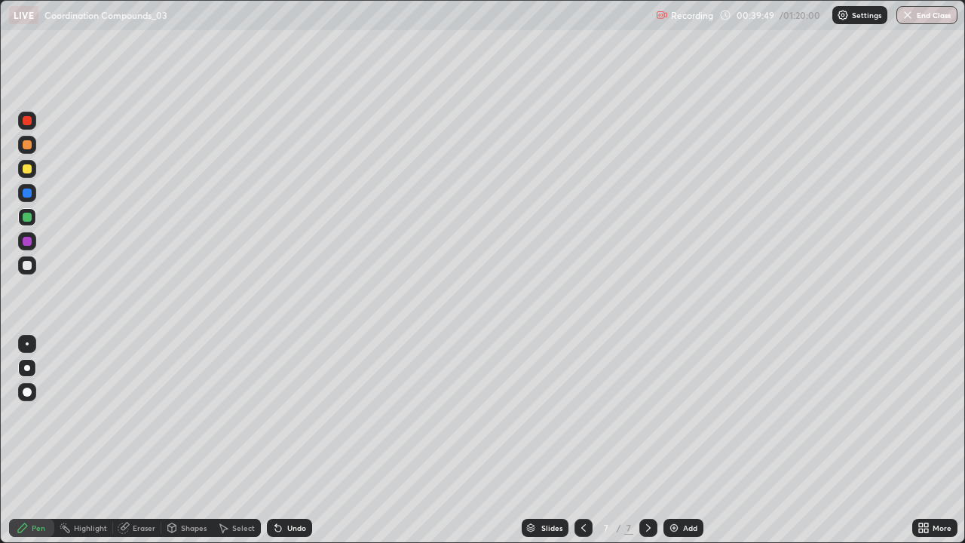
click at [583, 440] on icon at bounding box center [583, 527] width 12 height 12
click at [653, 440] on icon at bounding box center [648, 527] width 12 height 12
click at [285, 440] on div "Undo" at bounding box center [289, 527] width 45 height 18
click at [298, 440] on div "Undo" at bounding box center [289, 527] width 45 height 18
click at [291, 440] on div "Undo" at bounding box center [296, 528] width 19 height 8
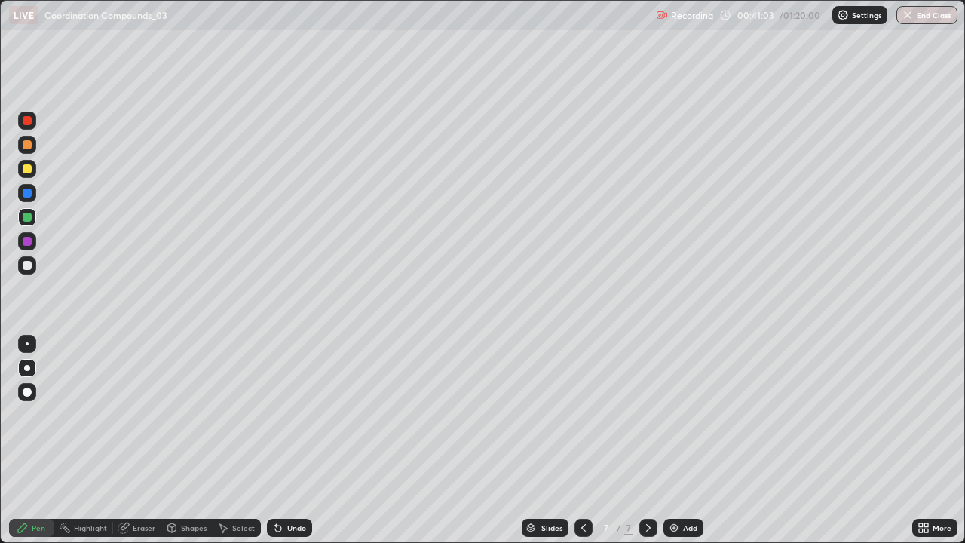
click at [287, 440] on div "Undo" at bounding box center [296, 528] width 19 height 8
click at [288, 440] on div "Undo" at bounding box center [296, 528] width 19 height 8
click at [288, 440] on div "Undo" at bounding box center [289, 527] width 45 height 18
click at [287, 440] on div "Undo" at bounding box center [289, 527] width 45 height 18
click at [286, 440] on div "Undo" at bounding box center [289, 527] width 45 height 18
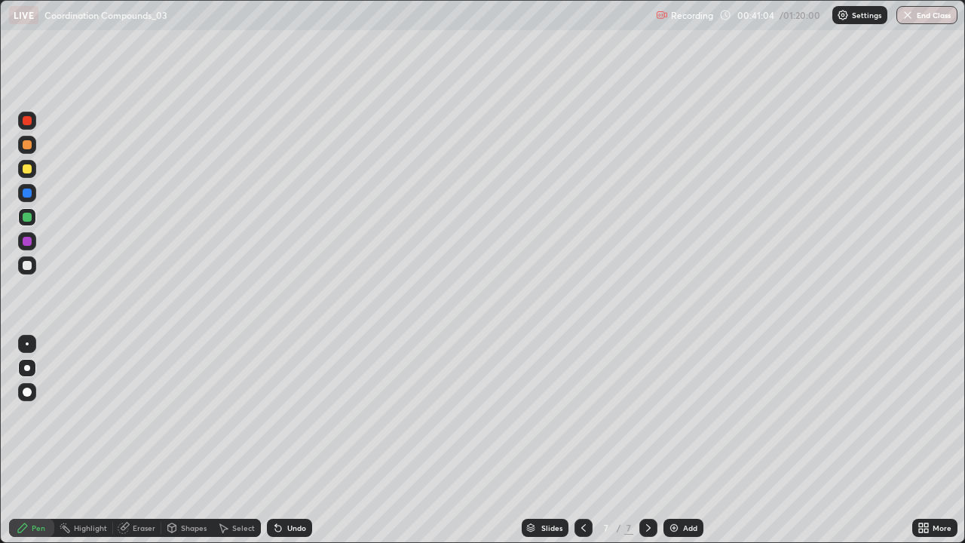
click at [286, 440] on div "Undo" at bounding box center [289, 527] width 45 height 18
click at [287, 440] on div "Undo" at bounding box center [289, 527] width 45 height 18
click at [287, 440] on div "Undo" at bounding box center [296, 528] width 19 height 8
click at [580, 440] on icon at bounding box center [583, 527] width 12 height 12
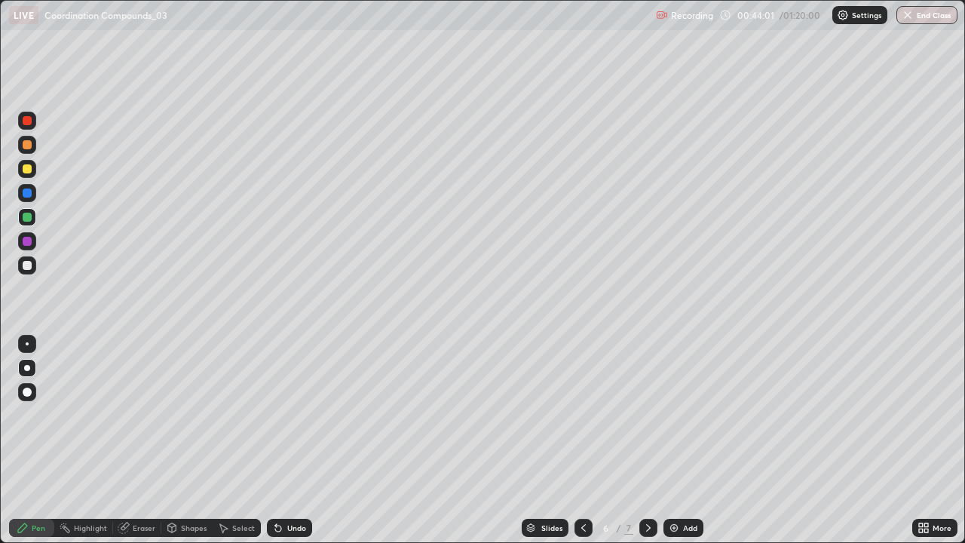
click at [647, 440] on icon at bounding box center [648, 527] width 12 height 12
click at [642, 440] on div at bounding box center [648, 527] width 18 height 18
click at [648, 440] on icon at bounding box center [648, 527] width 12 height 12
click at [673, 440] on img at bounding box center [674, 527] width 12 height 12
click at [296, 440] on div "Undo" at bounding box center [289, 527] width 45 height 18
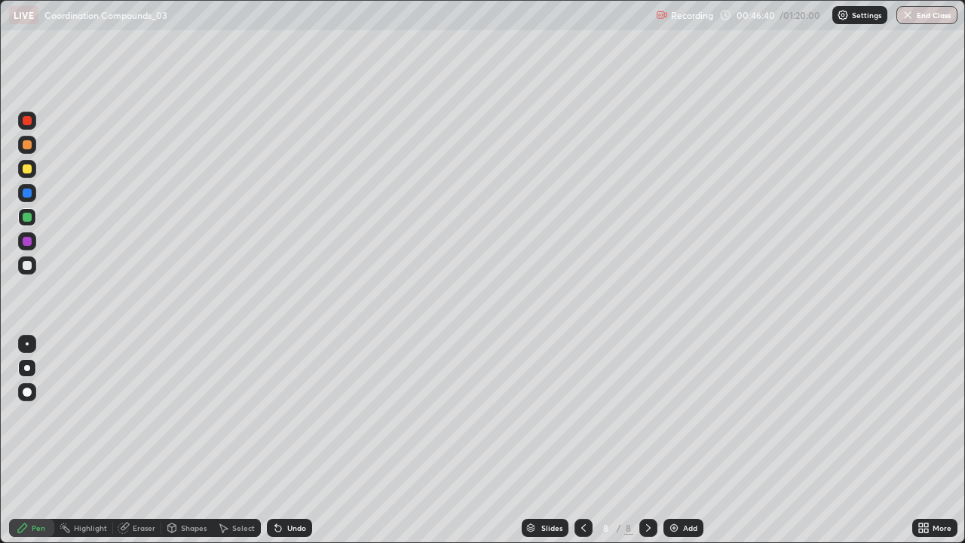
click at [28, 145] on div at bounding box center [27, 144] width 9 height 9
click at [290, 440] on div "Undo" at bounding box center [289, 527] width 45 height 18
click at [293, 440] on div "Undo" at bounding box center [289, 527] width 45 height 18
click at [291, 440] on div "Undo" at bounding box center [286, 527] width 51 height 30
click at [292, 440] on div "Undo" at bounding box center [289, 527] width 45 height 18
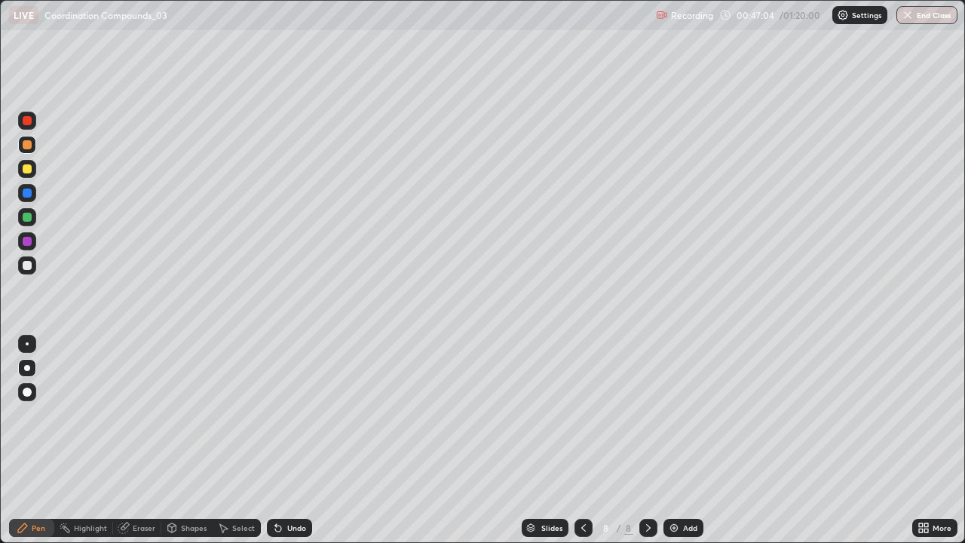
click at [297, 440] on div "Undo" at bounding box center [289, 527] width 45 height 18
click at [288, 440] on div "Undo" at bounding box center [289, 527] width 45 height 18
click at [34, 242] on div at bounding box center [27, 241] width 18 height 18
click at [307, 440] on div "Undo" at bounding box center [289, 527] width 45 height 18
click at [292, 440] on div "Undo" at bounding box center [296, 528] width 19 height 8
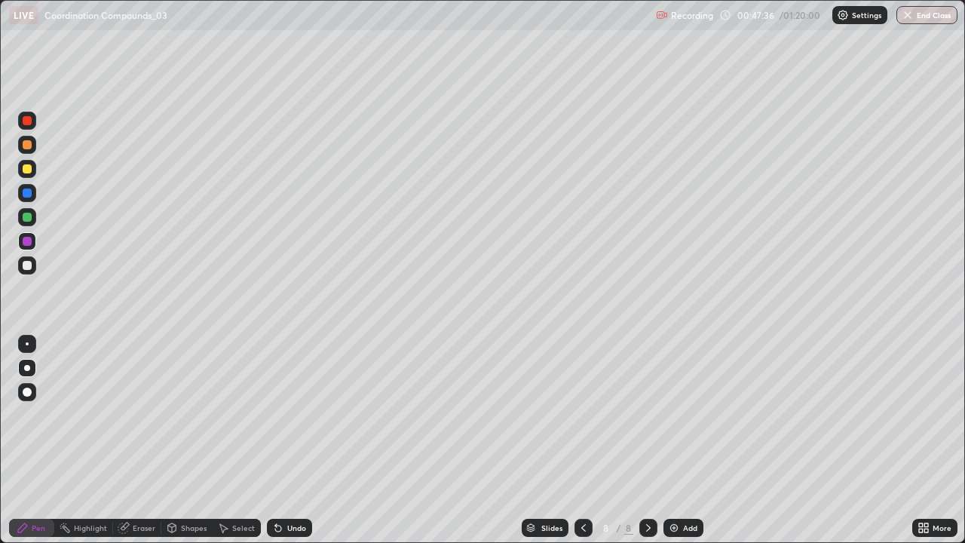
click at [287, 440] on div "Undo" at bounding box center [296, 528] width 19 height 8
click at [283, 440] on div "Undo" at bounding box center [289, 527] width 45 height 18
click at [282, 440] on div "Undo" at bounding box center [289, 527] width 45 height 18
click at [292, 440] on div "Undo" at bounding box center [289, 527] width 45 height 18
click at [299, 440] on div "Undo" at bounding box center [296, 528] width 19 height 8
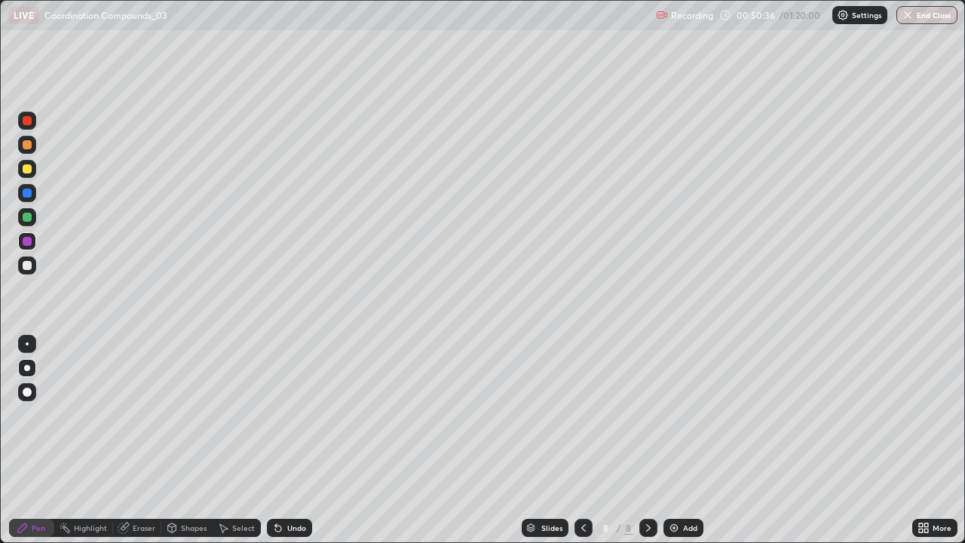
click at [296, 440] on div "Undo" at bounding box center [296, 528] width 19 height 8
click at [298, 440] on div "Undo" at bounding box center [289, 527] width 45 height 18
click at [298, 440] on div "Undo" at bounding box center [296, 528] width 19 height 8
click at [292, 440] on div "Undo" at bounding box center [296, 528] width 19 height 8
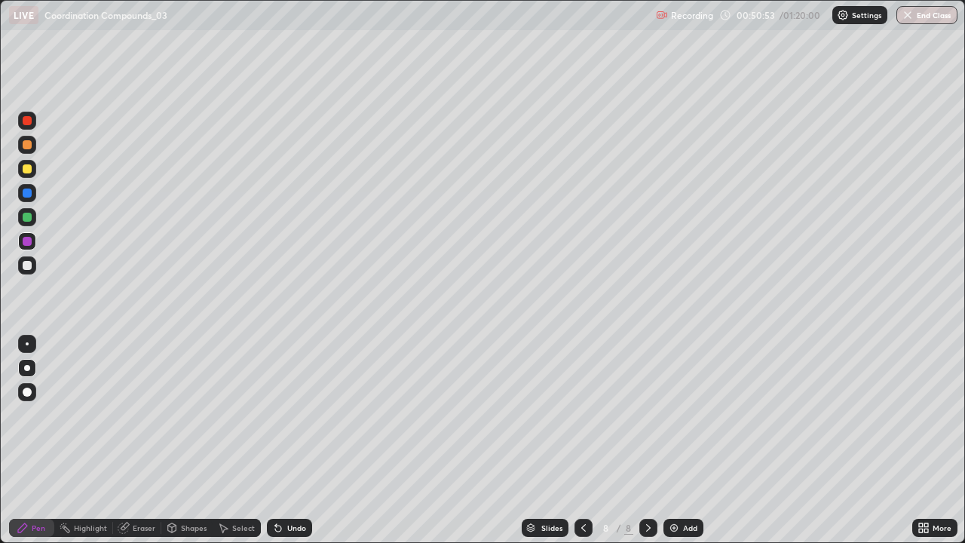
click at [303, 440] on div "Undo" at bounding box center [296, 528] width 19 height 8
click at [304, 440] on div "Undo" at bounding box center [289, 527] width 45 height 18
click at [298, 440] on div "Undo" at bounding box center [296, 528] width 19 height 8
click at [297, 440] on div "Undo" at bounding box center [296, 528] width 19 height 8
click at [299, 440] on div "Undo" at bounding box center [289, 527] width 45 height 18
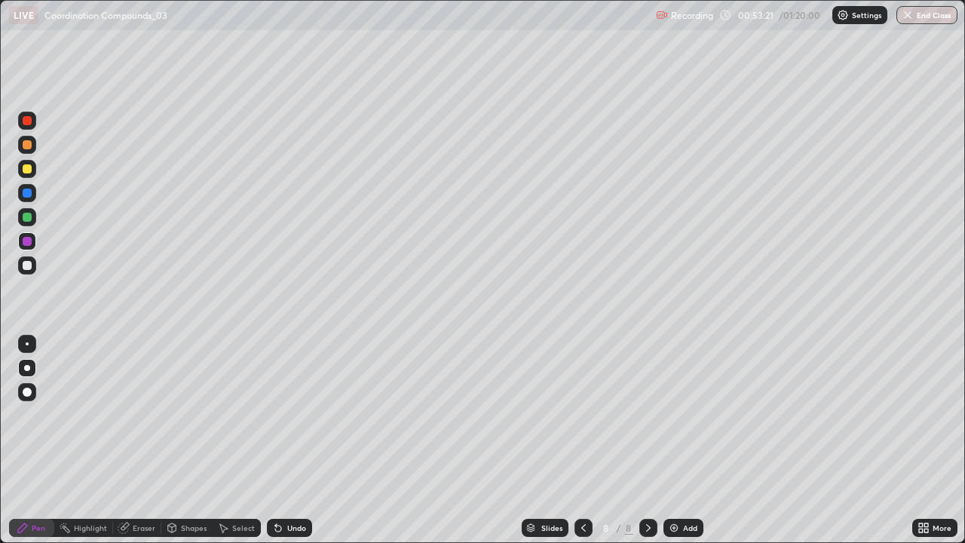
click at [675, 440] on div "Add" at bounding box center [683, 527] width 40 height 18
click at [34, 267] on div at bounding box center [27, 265] width 18 height 18
click at [275, 440] on icon at bounding box center [276, 525] width 2 height 2
click at [280, 440] on div "Undo" at bounding box center [289, 527] width 45 height 18
click at [282, 440] on div "Undo" at bounding box center [289, 527] width 45 height 18
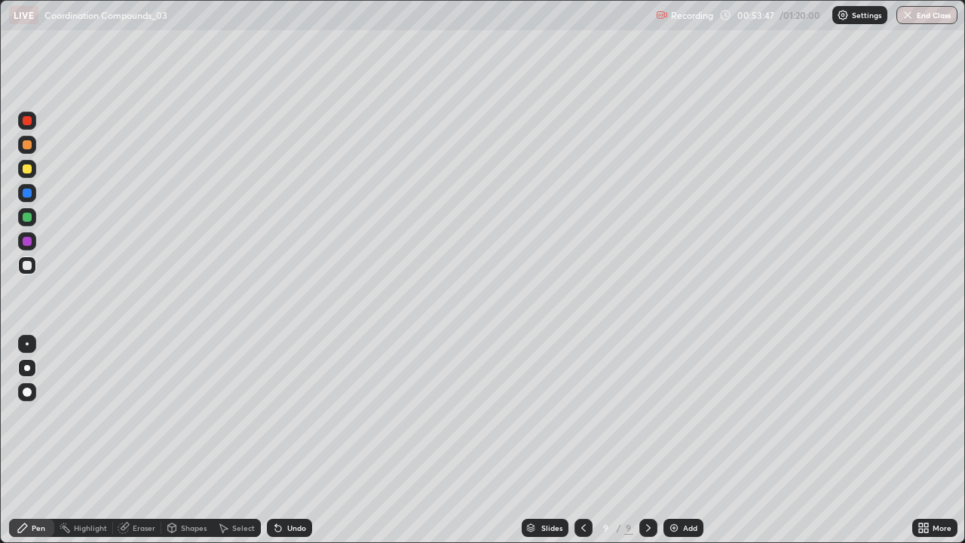
click at [281, 440] on div "Undo" at bounding box center [289, 527] width 45 height 18
click at [285, 440] on div "Undo" at bounding box center [289, 527] width 45 height 18
click at [289, 440] on div "Undo" at bounding box center [289, 527] width 45 height 18
click at [288, 440] on div "Undo" at bounding box center [289, 527] width 45 height 18
click at [286, 440] on div "Undo" at bounding box center [289, 527] width 45 height 18
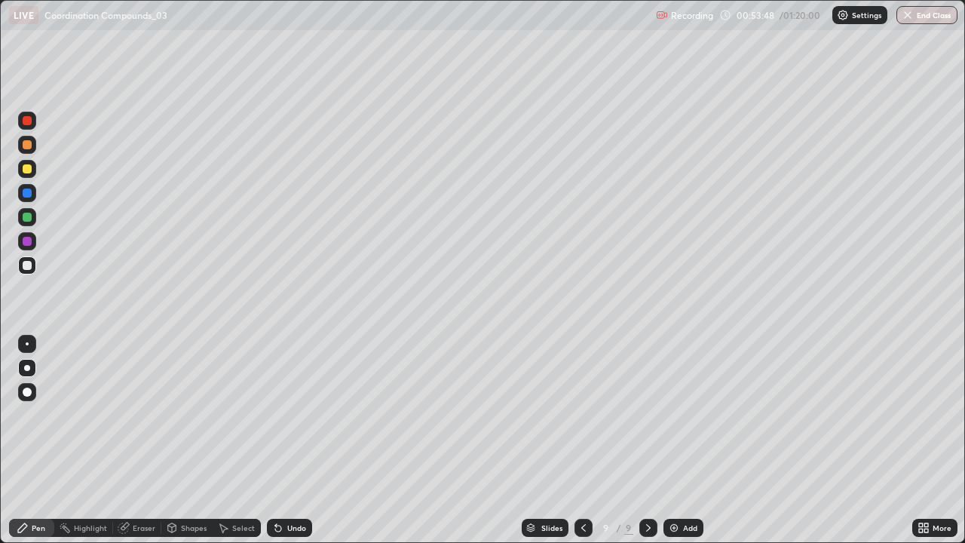
click at [286, 440] on div "Undo" at bounding box center [289, 527] width 45 height 18
click at [285, 440] on div "Undo" at bounding box center [289, 527] width 45 height 18
click at [286, 440] on div "Undo" at bounding box center [289, 527] width 45 height 18
click at [283, 440] on div "Undo" at bounding box center [289, 527] width 45 height 18
click at [278, 440] on icon at bounding box center [278, 527] width 12 height 12
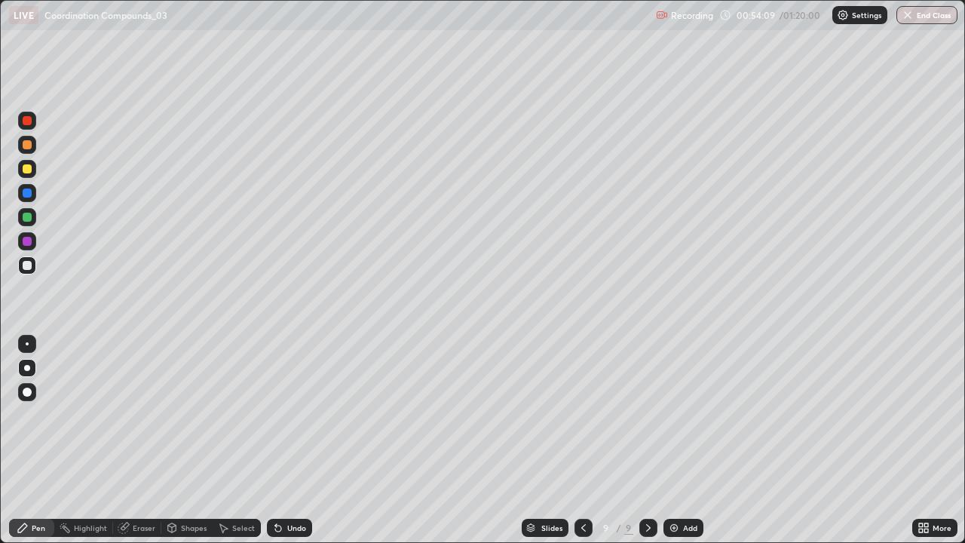
click at [287, 440] on div "Undo" at bounding box center [296, 528] width 19 height 8
click at [288, 440] on div "Undo" at bounding box center [296, 528] width 19 height 8
click at [287, 440] on div "Undo" at bounding box center [296, 528] width 19 height 8
click at [289, 440] on div "Undo" at bounding box center [296, 528] width 19 height 8
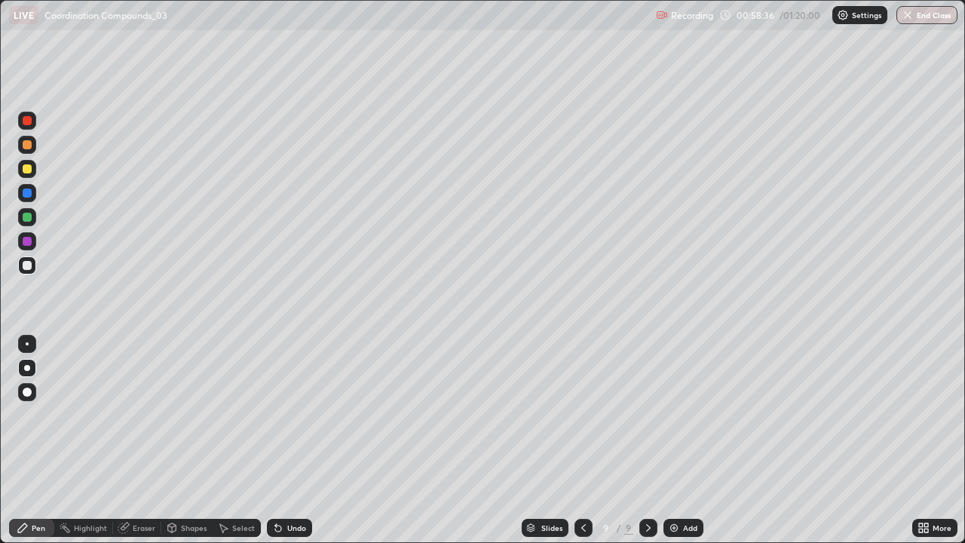
click at [295, 440] on div "Undo" at bounding box center [289, 527] width 45 height 18
click at [290, 440] on div "Undo" at bounding box center [289, 527] width 45 height 18
click at [286, 440] on div "Undo" at bounding box center [289, 527] width 45 height 18
click at [289, 440] on div "Undo" at bounding box center [289, 527] width 45 height 18
click at [145, 440] on div "Eraser" at bounding box center [144, 528] width 23 height 8
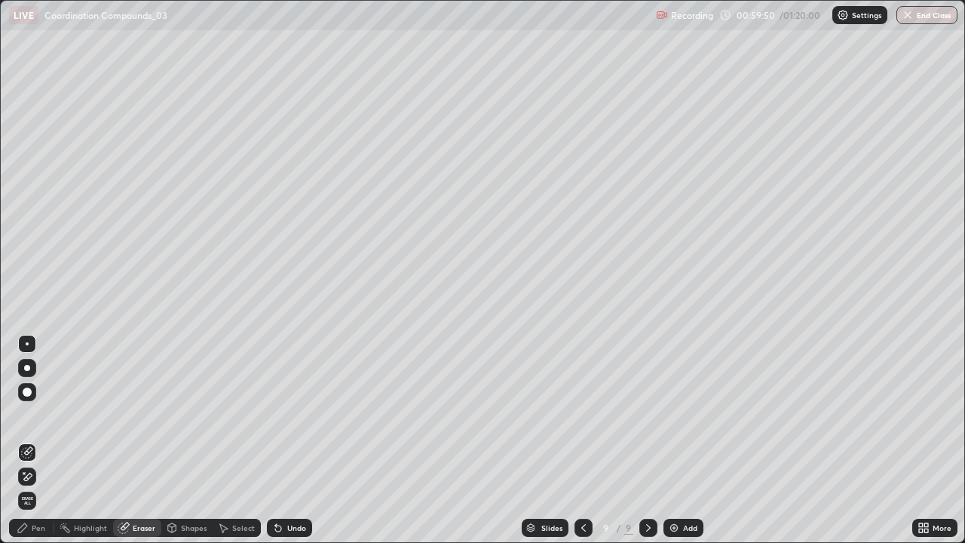
click at [36, 440] on div "Pen" at bounding box center [39, 528] width 14 height 8
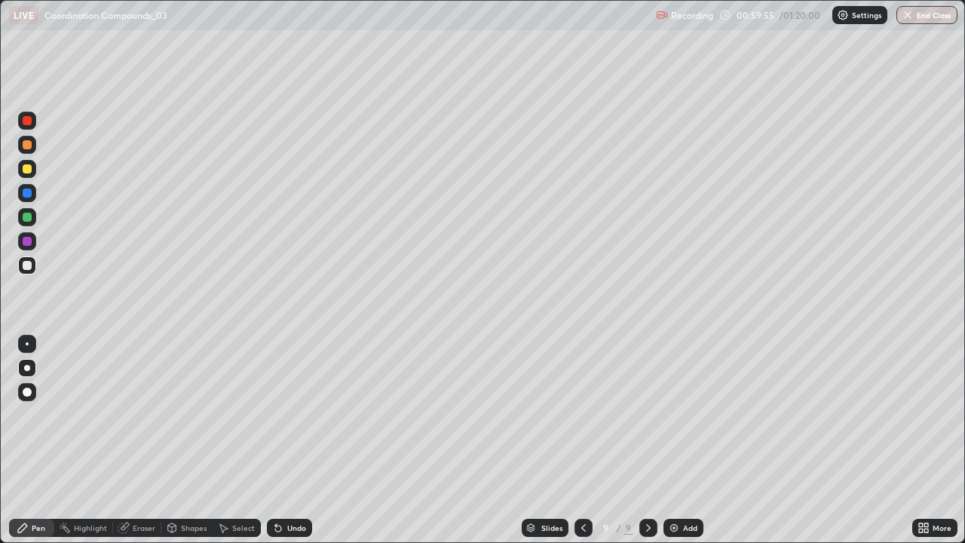
click at [290, 440] on div "Undo" at bounding box center [296, 528] width 19 height 8
click at [291, 440] on div "Undo" at bounding box center [296, 528] width 19 height 8
click at [292, 440] on div "Undo" at bounding box center [296, 528] width 19 height 8
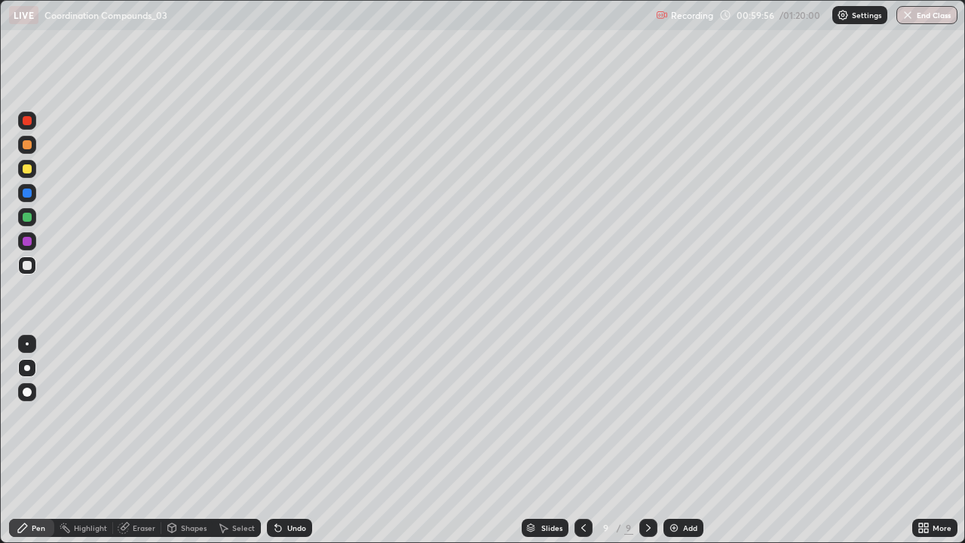
click at [290, 440] on div "Undo" at bounding box center [296, 528] width 19 height 8
click at [292, 440] on div "Undo" at bounding box center [296, 528] width 19 height 8
click at [291, 440] on div "Undo" at bounding box center [289, 527] width 45 height 18
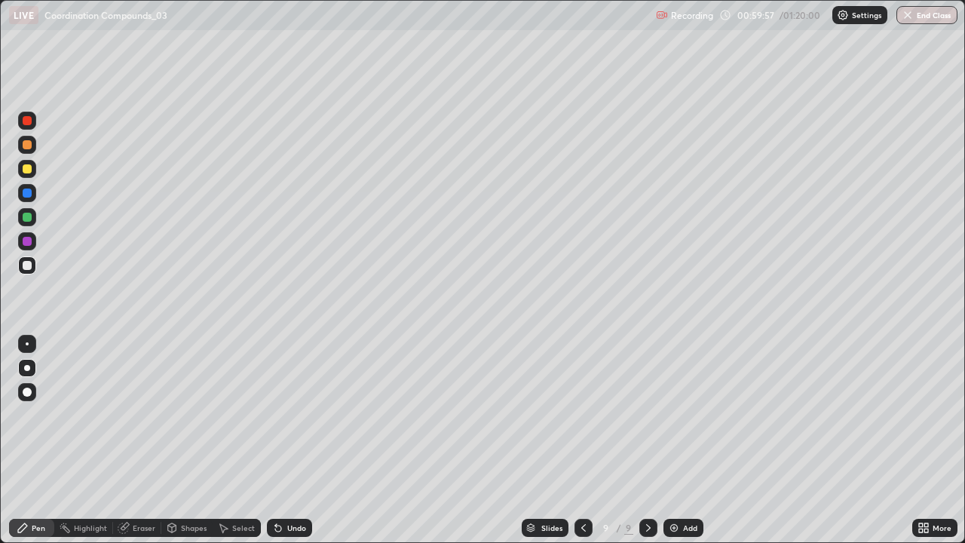
click at [292, 440] on div "Undo" at bounding box center [289, 527] width 45 height 18
click at [291, 440] on div "Undo" at bounding box center [289, 527] width 45 height 18
click at [292, 440] on div "Undo" at bounding box center [296, 528] width 19 height 8
click at [290, 440] on div "Undo" at bounding box center [296, 528] width 19 height 8
click at [564, 98] on button "Undo" at bounding box center [567, 107] width 44 height 18
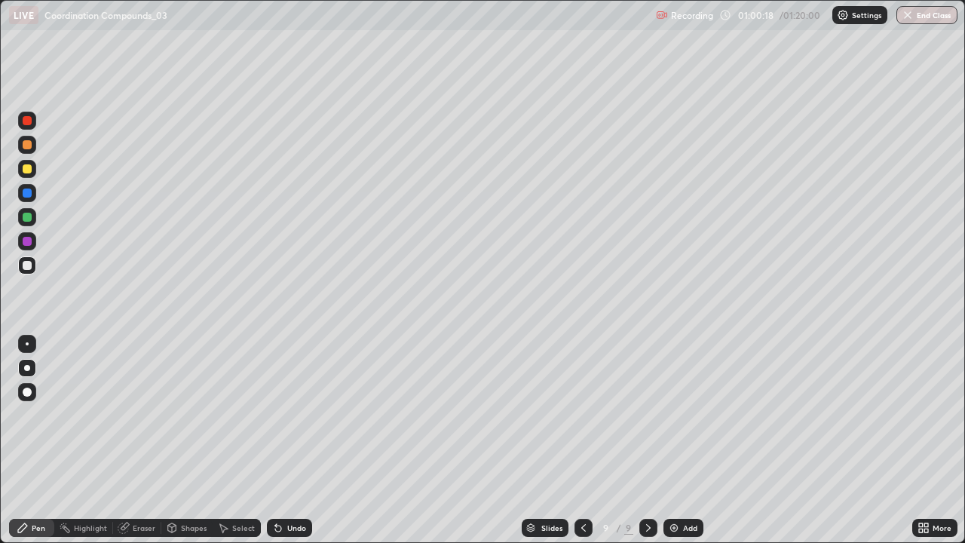
click at [292, 440] on div "Undo" at bounding box center [296, 528] width 19 height 8
click at [288, 440] on div "Undo" at bounding box center [289, 527] width 45 height 18
click at [283, 440] on div "Undo" at bounding box center [289, 527] width 45 height 18
click at [278, 440] on div "Undo" at bounding box center [289, 527] width 45 height 18
click at [276, 440] on div "Undo" at bounding box center [289, 527] width 45 height 18
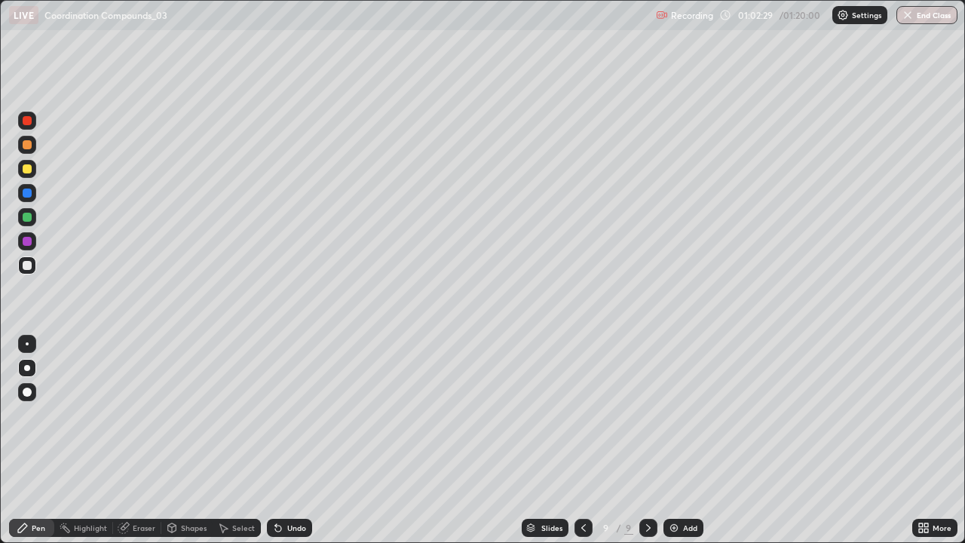
click at [677, 440] on img at bounding box center [674, 527] width 12 height 12
click at [29, 166] on div at bounding box center [27, 168] width 9 height 9
click at [292, 440] on div "Undo" at bounding box center [289, 527] width 45 height 18
click at [294, 440] on div "Undo" at bounding box center [289, 527] width 45 height 18
click at [280, 440] on div "Undo" at bounding box center [286, 527] width 51 height 30
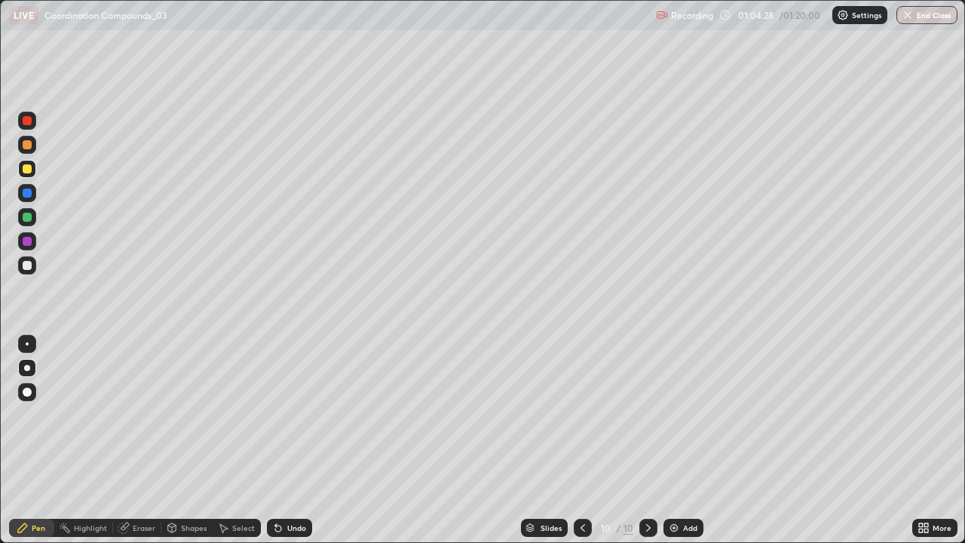
click at [279, 440] on div "Undo" at bounding box center [286, 527] width 51 height 30
click at [679, 440] on div "Add" at bounding box center [683, 527] width 40 height 18
click at [291, 440] on div "Undo" at bounding box center [296, 528] width 19 height 8
click at [30, 145] on div at bounding box center [27, 144] width 9 height 9
click at [295, 440] on div "Undo" at bounding box center [296, 528] width 19 height 8
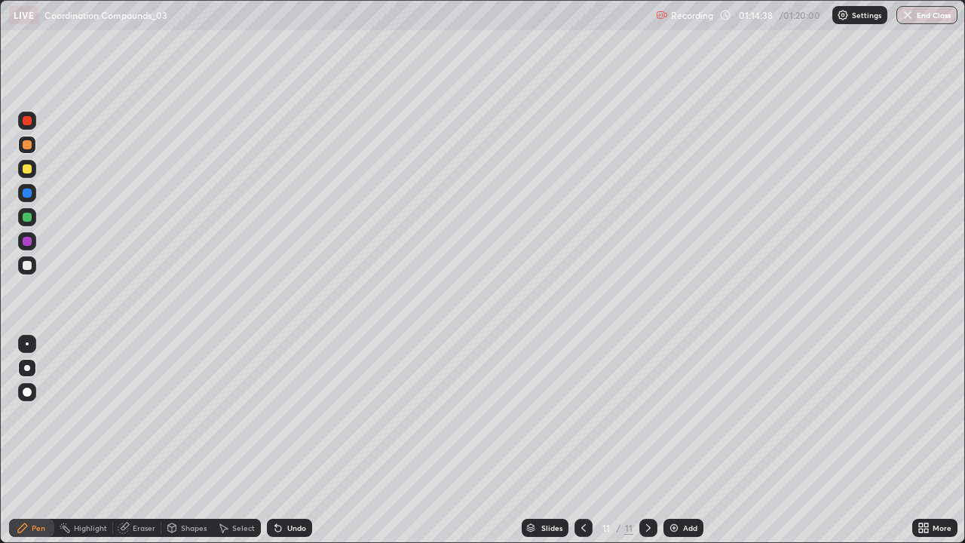
click at [283, 440] on div "Undo" at bounding box center [289, 527] width 45 height 18
click at [287, 440] on div "Undo" at bounding box center [289, 527] width 45 height 18
click at [129, 440] on div "Eraser" at bounding box center [137, 527] width 48 height 18
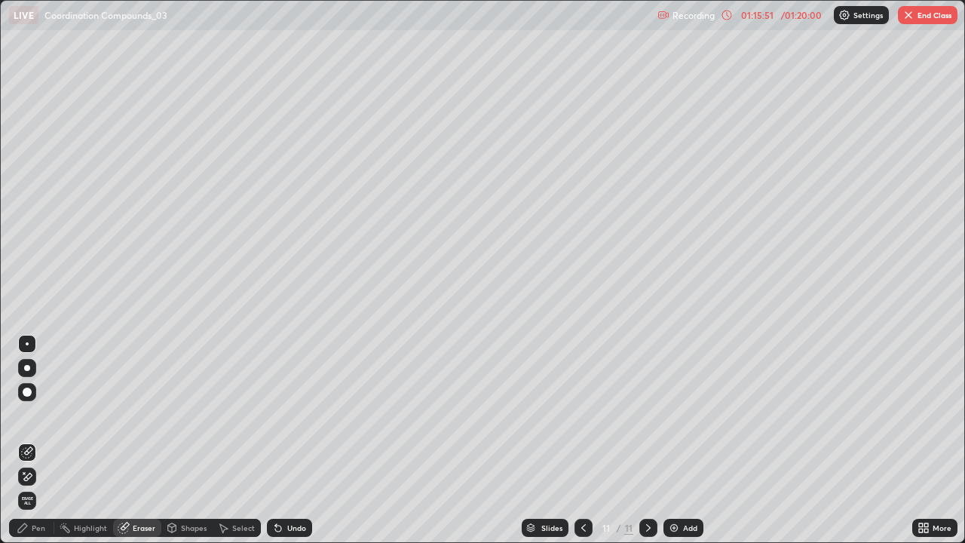
click at [36, 440] on div "Pen" at bounding box center [39, 528] width 14 height 8
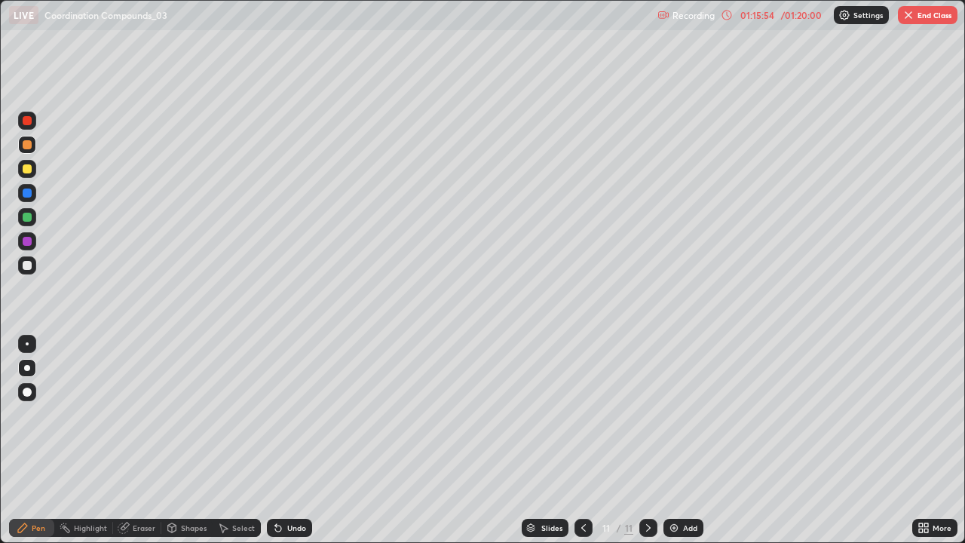
click at [133, 440] on div "Eraser" at bounding box center [144, 528] width 23 height 8
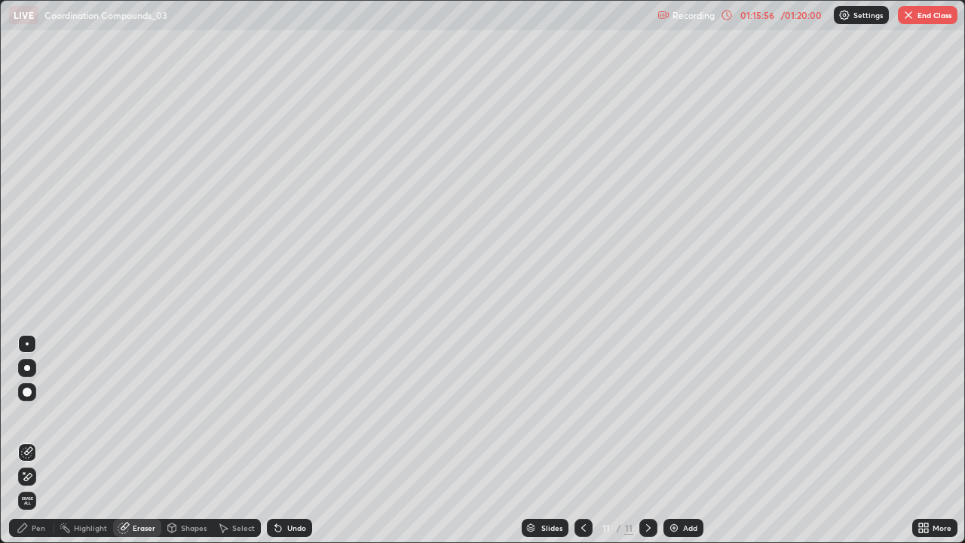
click at [41, 440] on div "Pen" at bounding box center [39, 528] width 14 height 8
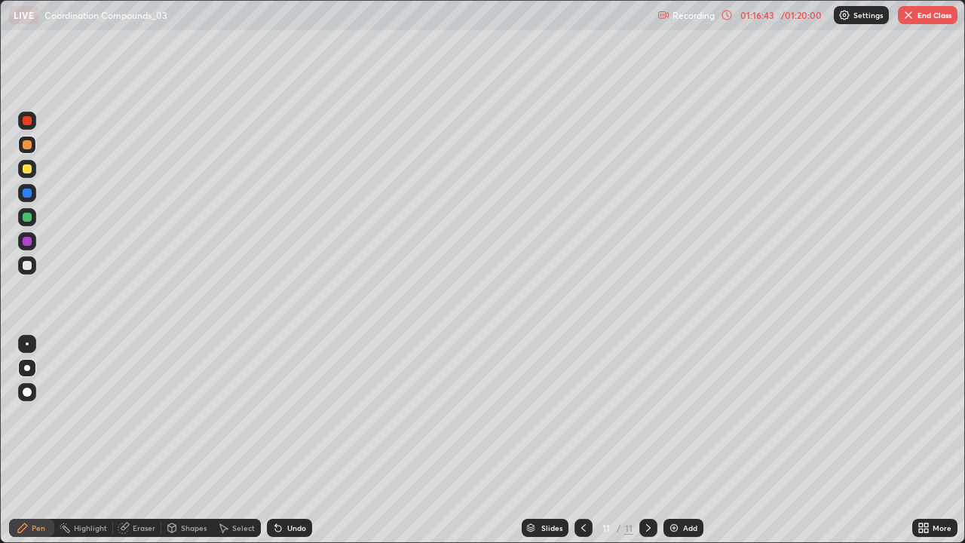
click at [305, 440] on div "Undo" at bounding box center [289, 527] width 45 height 18
click at [932, 11] on button "End Class" at bounding box center [927, 15] width 60 height 18
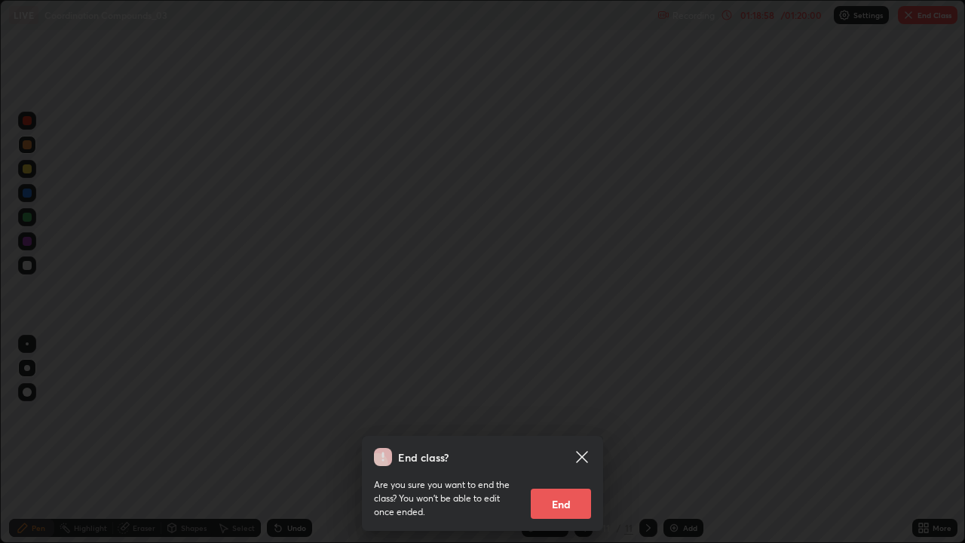
click at [588, 440] on button "End" at bounding box center [561, 503] width 60 height 30
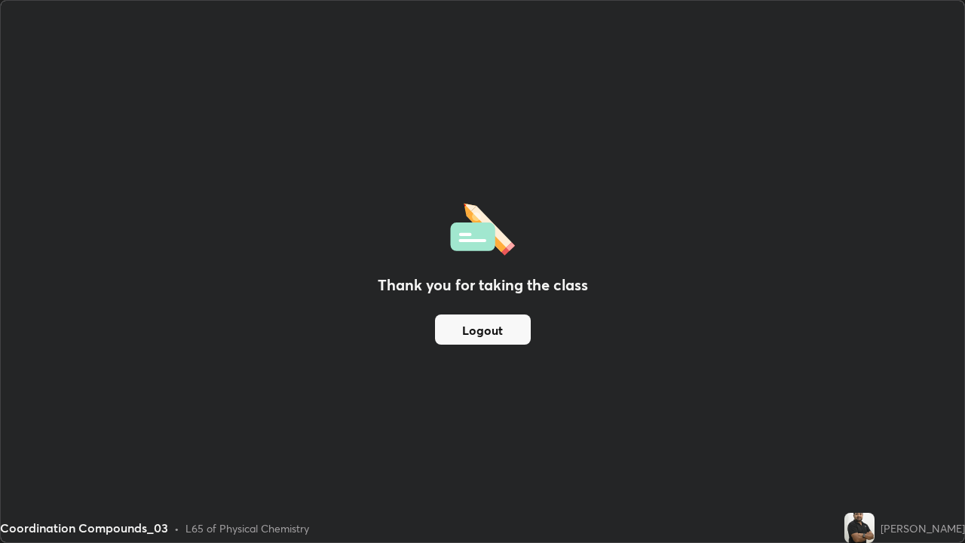
click at [502, 334] on button "Logout" at bounding box center [483, 329] width 96 height 30
